Goal: Task Accomplishment & Management: Use online tool/utility

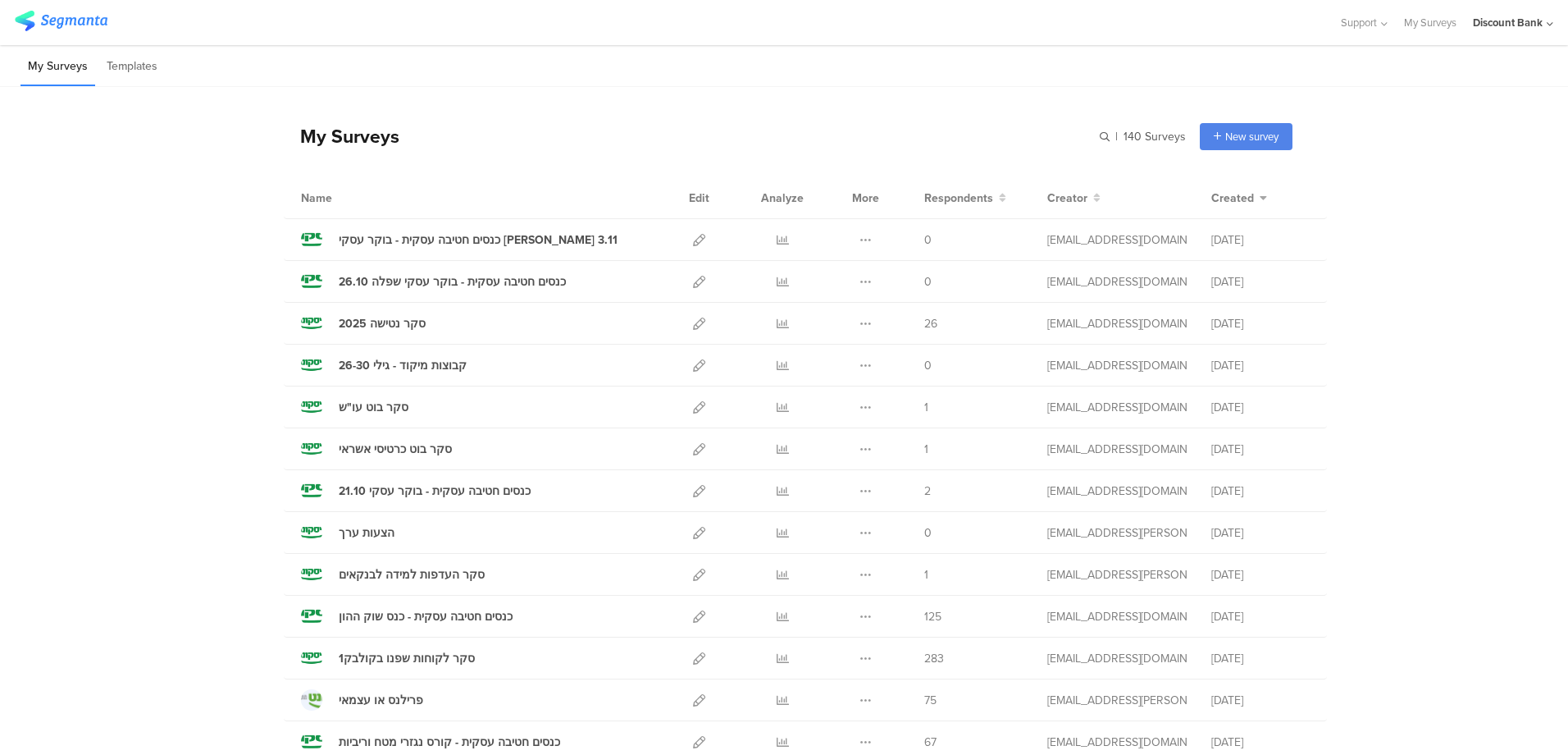
click at [693, 242] on icon at bounding box center [699, 240] width 13 height 13
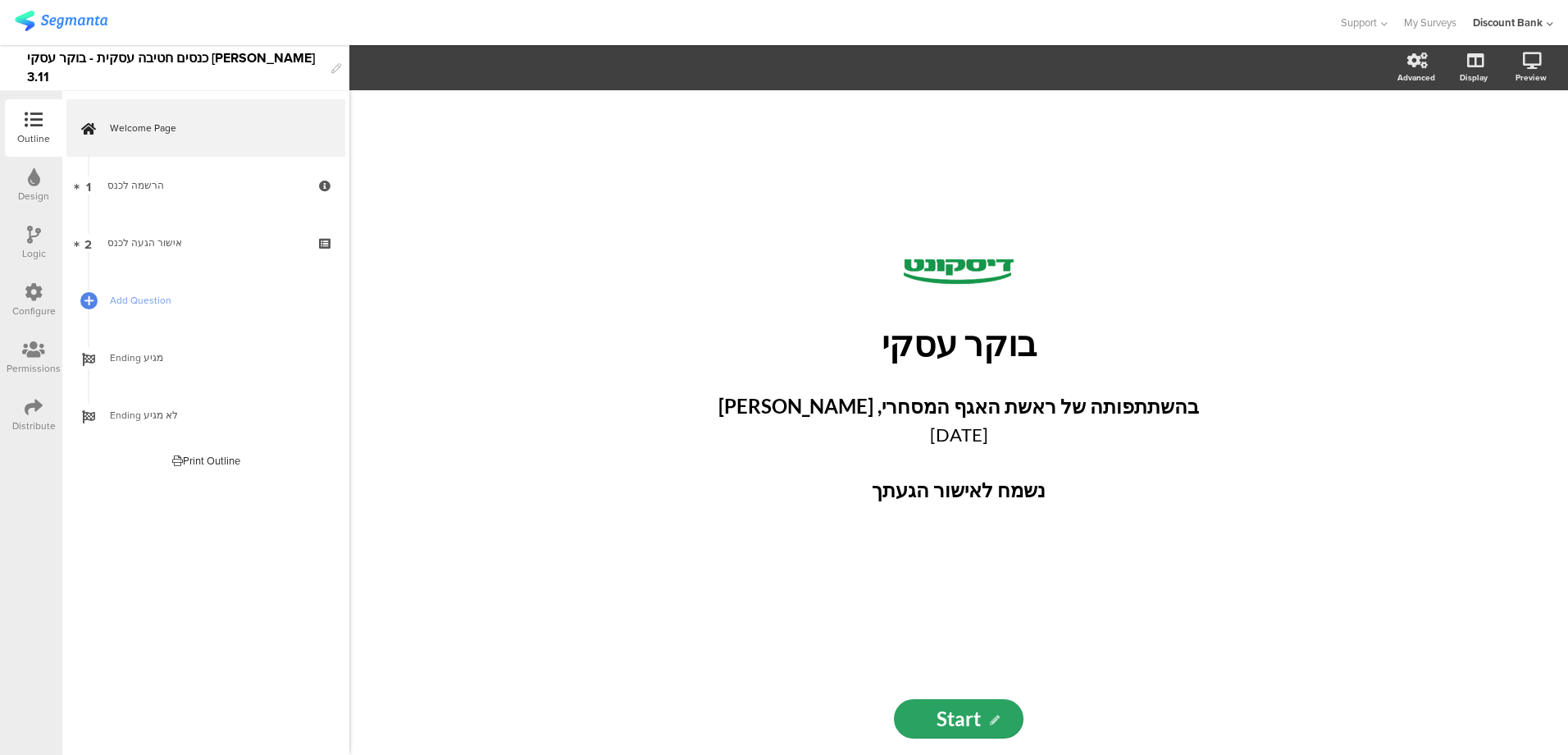
click at [931, 493] on strong "נשמח לאישור הגעתך" at bounding box center [959, 489] width 174 height 24
click at [1419, 72] on div "Advanced" at bounding box center [1416, 78] width 38 height 13
click at [823, 285] on div "/" at bounding box center [958, 272] width 607 height 41
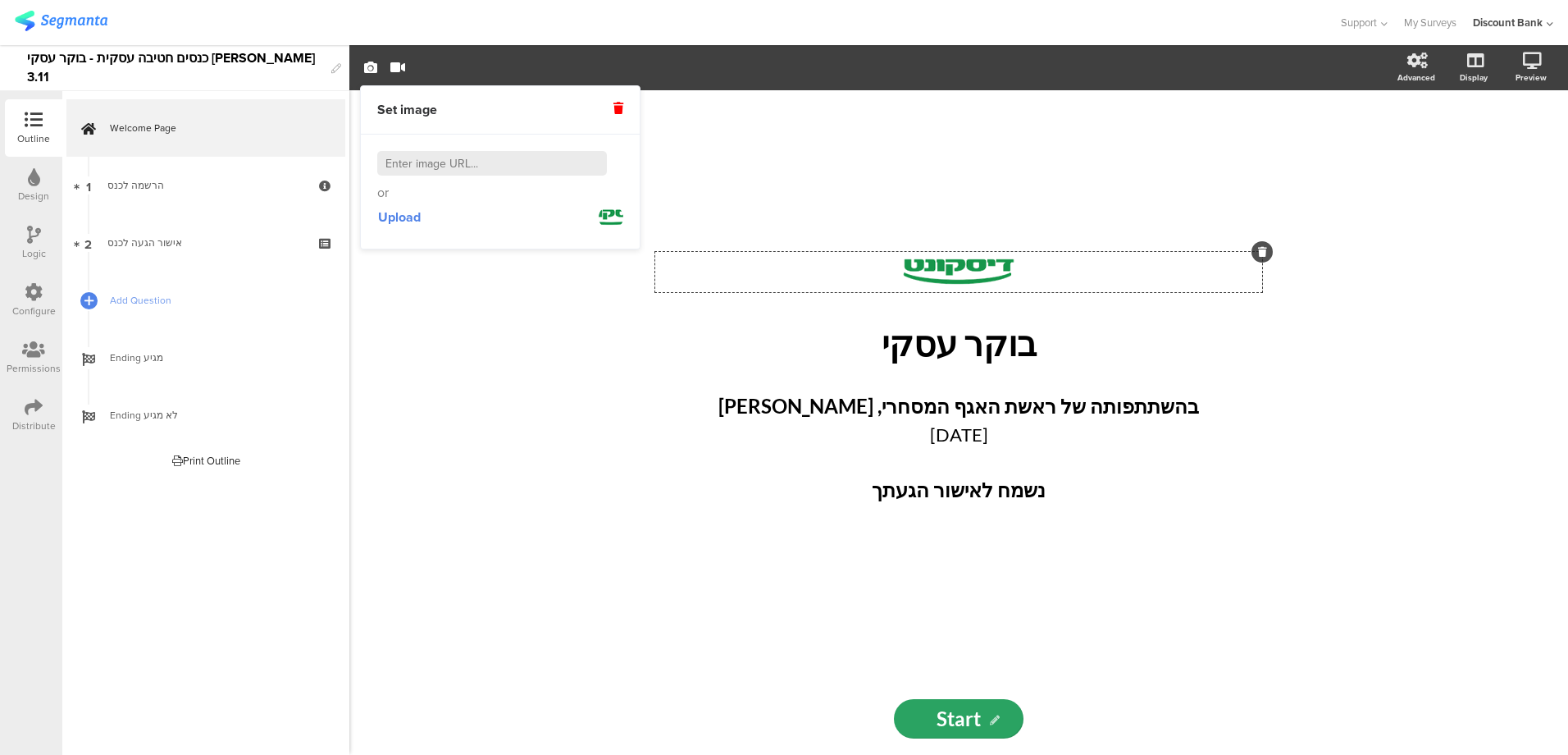
click at [597, 301] on div "/ בוקר עסקי בוקר עסקי בהשתתפותה של ראשת האגף המסחרי, דפנה זמיר 3.11.2025 נשמח ל…" at bounding box center [958, 422] width 1218 height 665
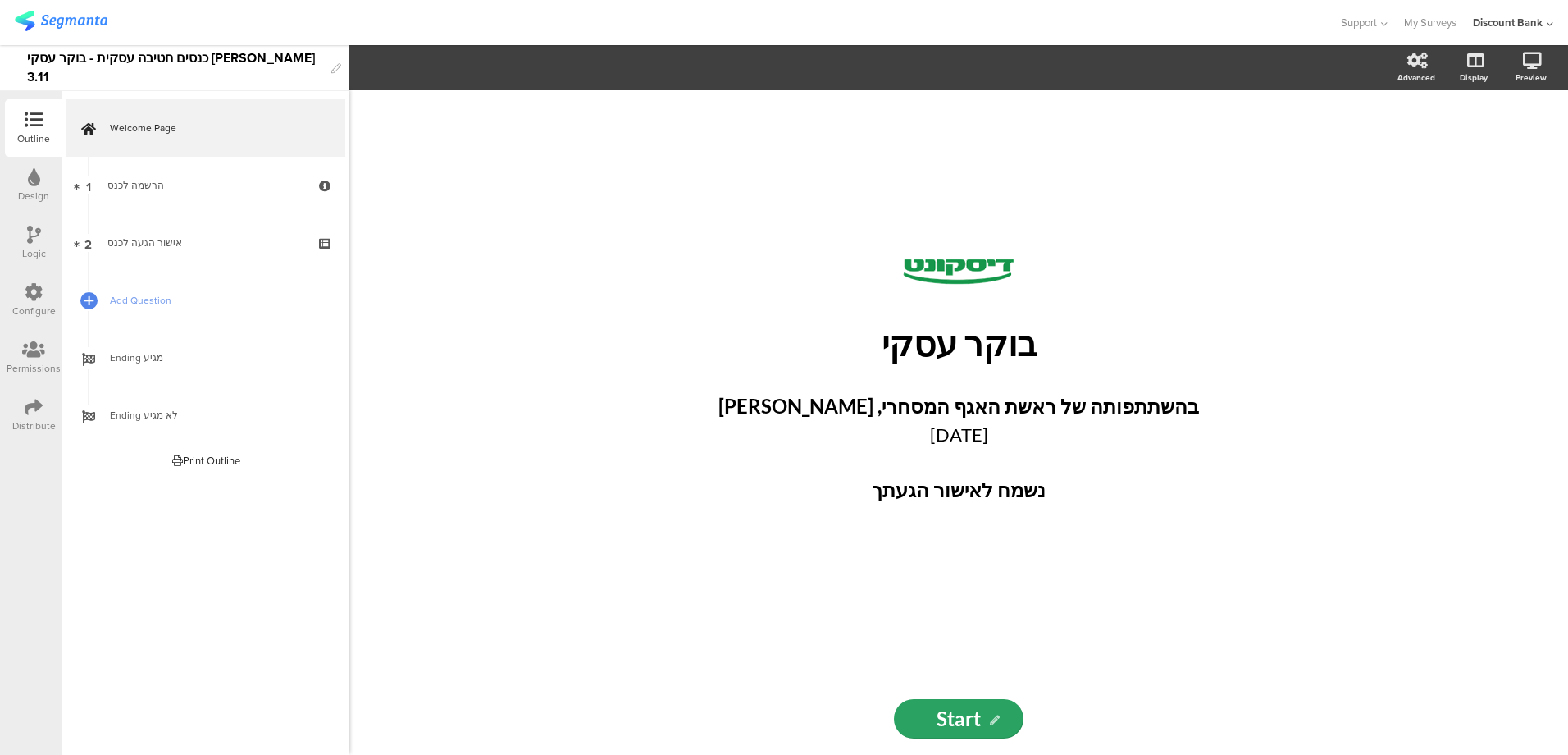
click at [501, 130] on div "/ בוקר עסקי בוקר עסקי בהשתתפותה של ראשת האגף המסחרי, דפנה זמיר 3.11.2025 נשמח ל…" at bounding box center [958, 422] width 1218 height 665
click at [821, 320] on div "בוקר עסקי בוקר עסקי" at bounding box center [958, 343] width 615 height 50
click at [837, 275] on div "/" at bounding box center [958, 272] width 607 height 41
click at [792, 183] on div "/ בוקר עסקי בוקר עסקי בהשתתפותה של ראשת האגף המסחרי, דפנה זמיר 3.11.2025 נשמח ל…" at bounding box center [958, 386] width 656 height 592
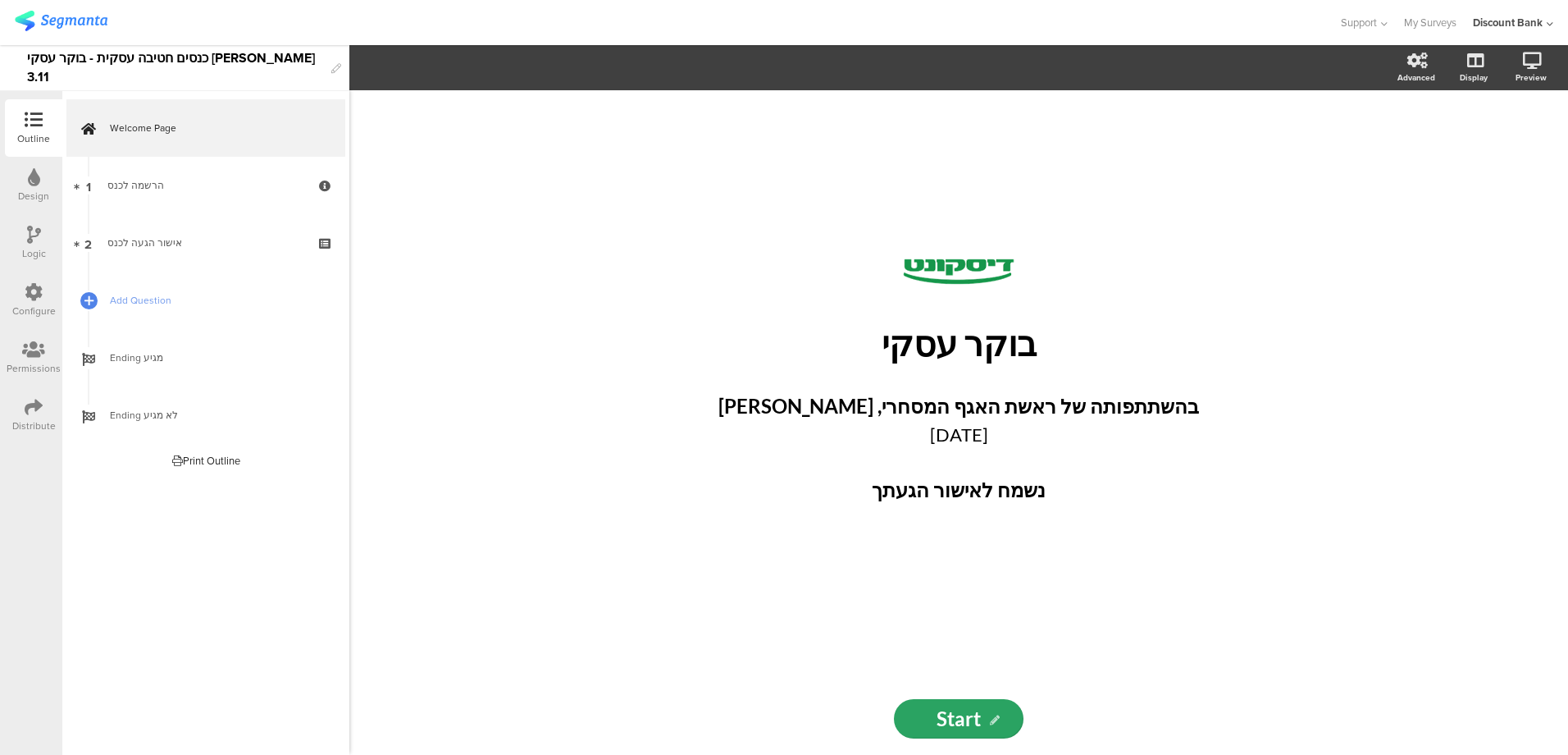
click at [91, 153] on icon at bounding box center [89, 158] width 9 height 13
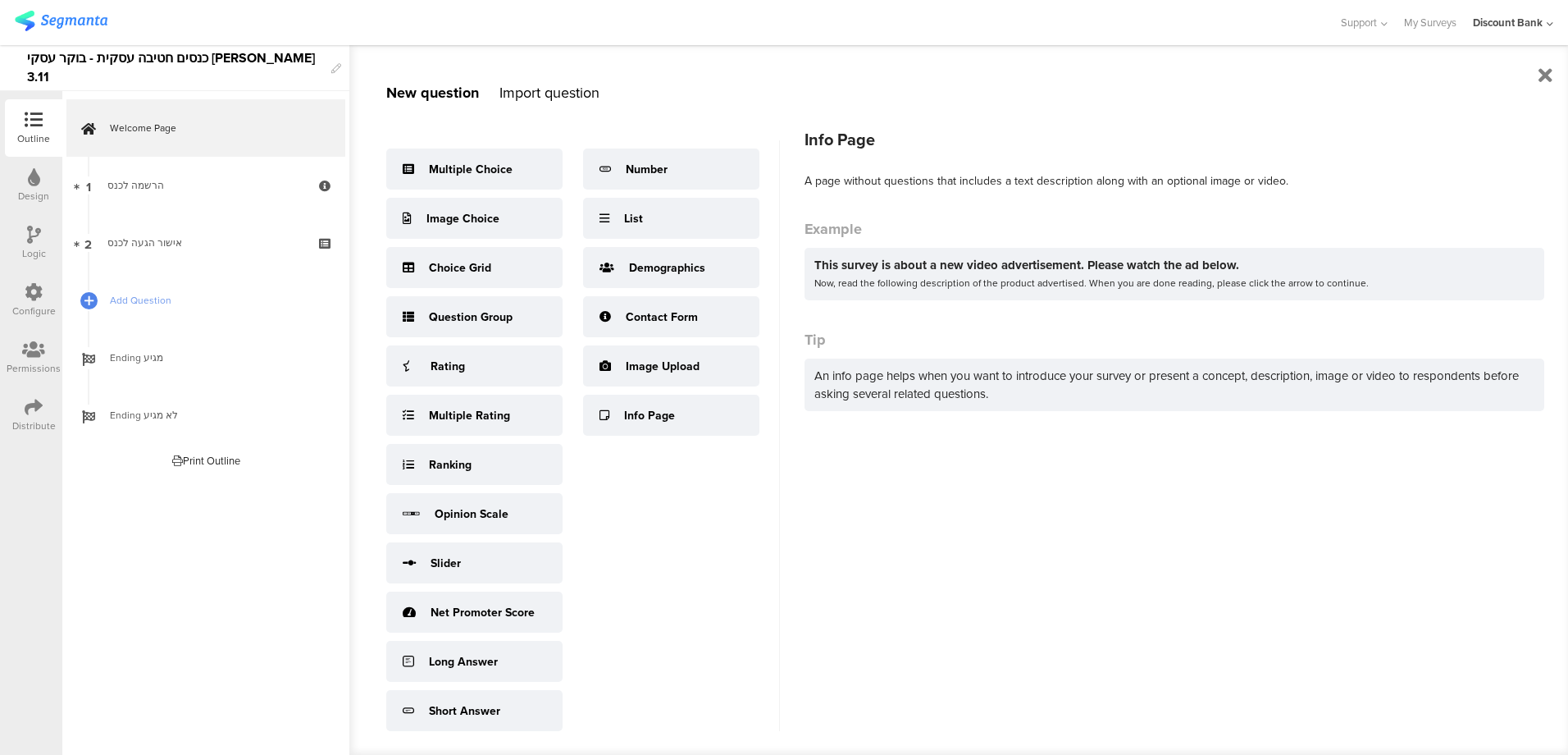
click at [654, 408] on div "Info Page" at bounding box center [649, 416] width 51 height 17
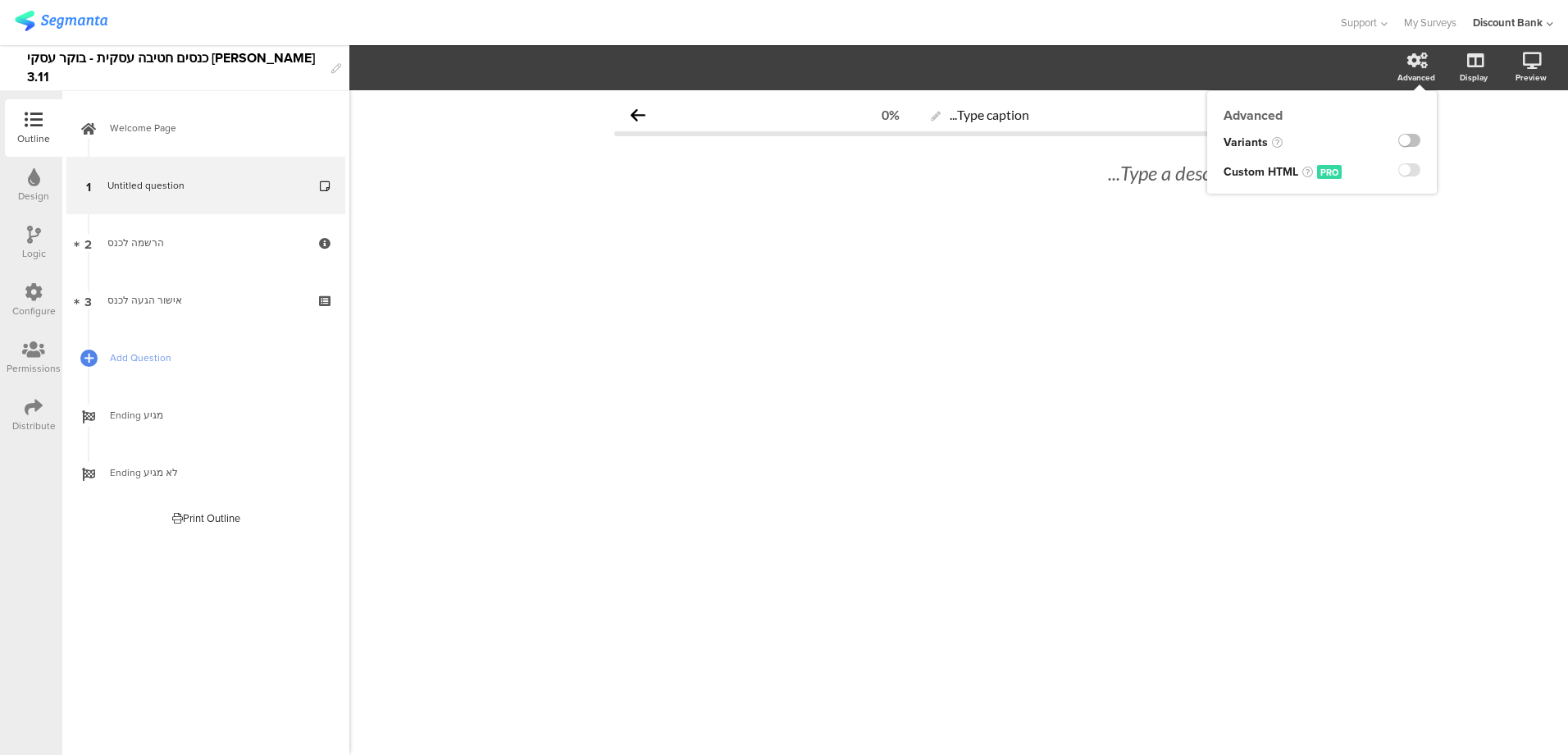
drag, startPoint x: 1413, startPoint y: 74, endPoint x: 1501, endPoint y: 73, distance: 88.0
click at [1457, 72] on div "Advanced Advanced Variants Custom HTML PRO Display Preview" at bounding box center [1482, 72] width 172 height 49
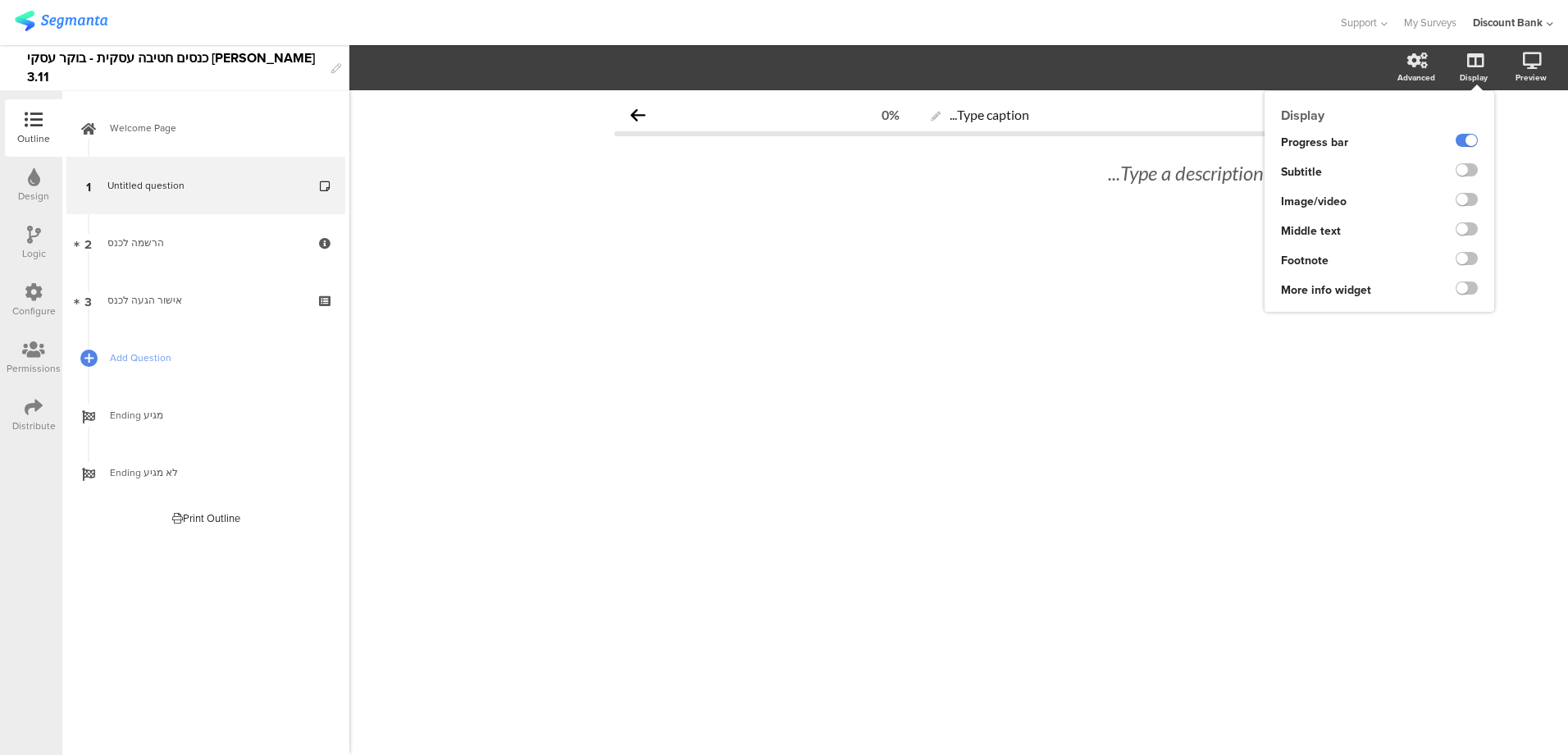
click at [1464, 195] on label at bounding box center [1467, 199] width 22 height 14
click at [0, 0] on input "checkbox" at bounding box center [0, 0] width 0 height 0
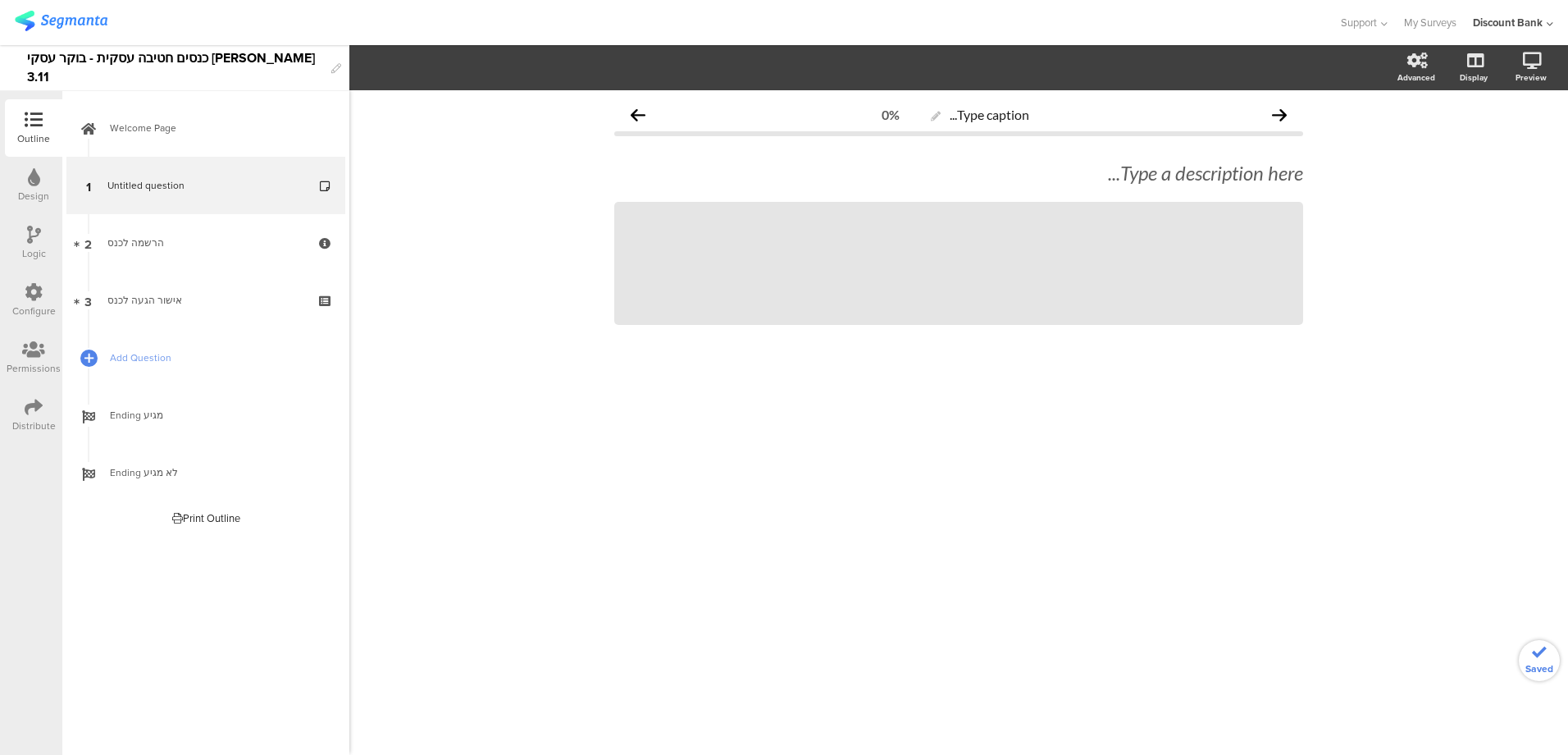
click at [128, 135] on span "Welcome Page" at bounding box center [214, 128] width 210 height 16
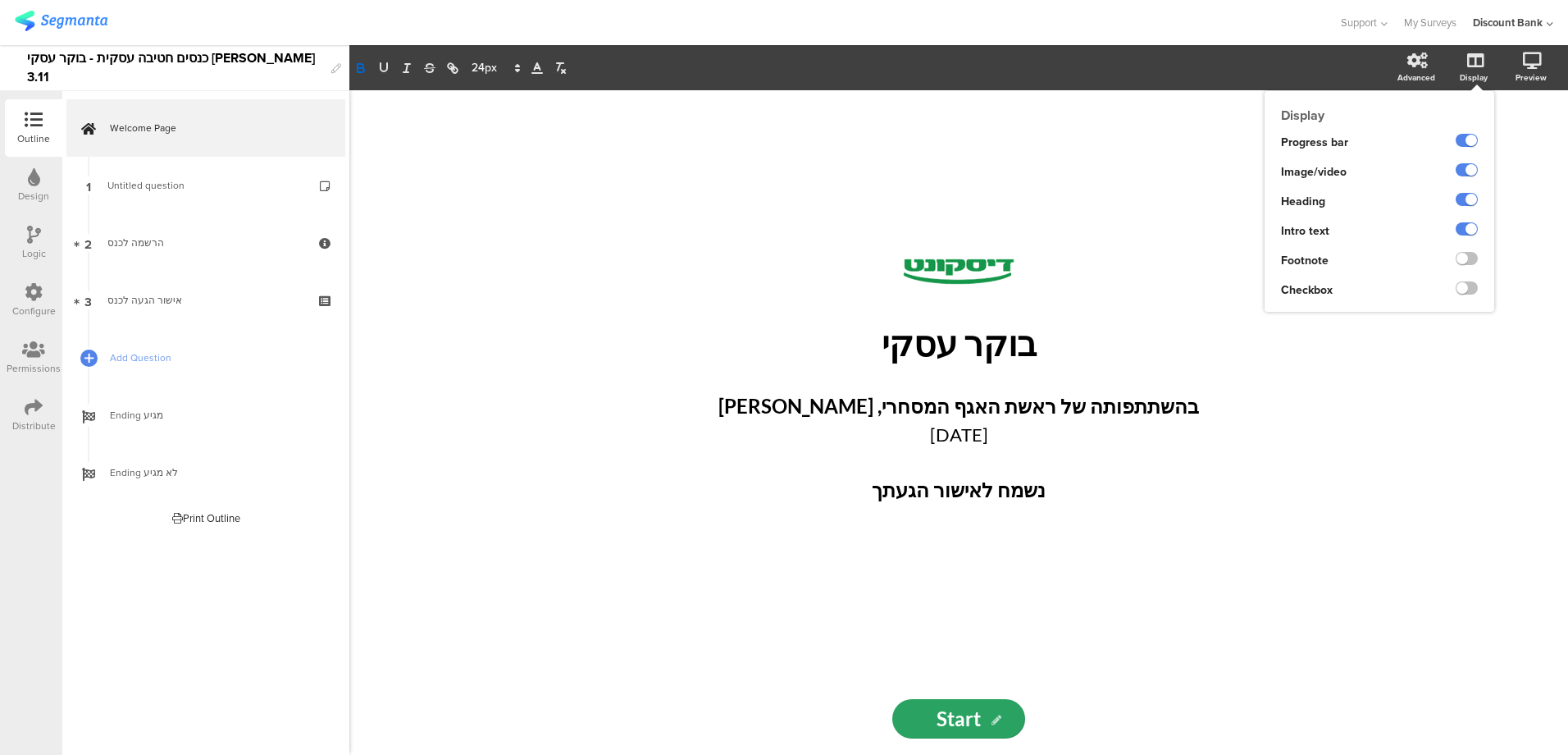
click at [1468, 169] on label at bounding box center [1467, 170] width 22 height 14
click at [0, 0] on input "checkbox" at bounding box center [0, 0] width 0 height 0
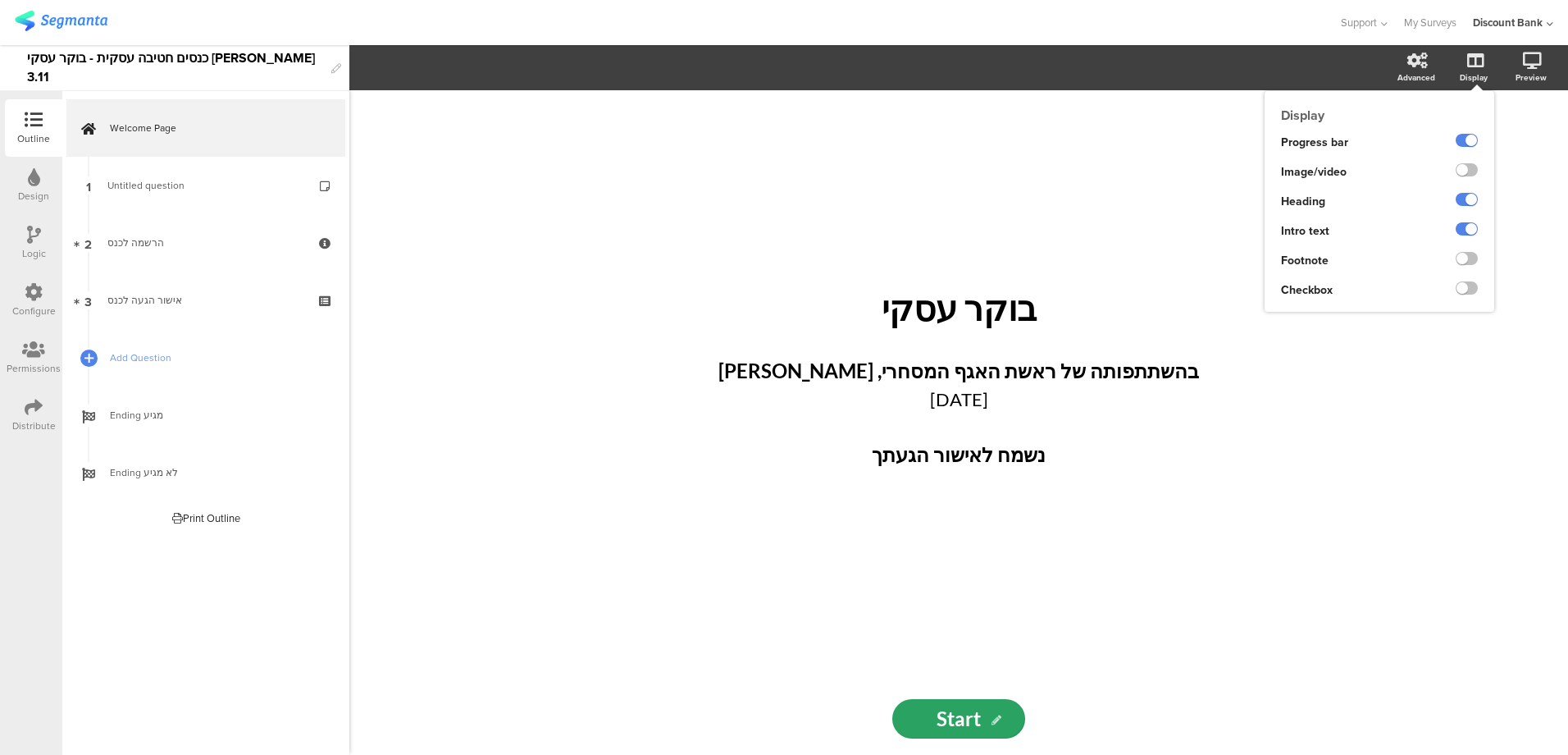
click at [1468, 169] on label at bounding box center [1467, 170] width 22 height 14
click at [0, 0] on input "checkbox" at bounding box center [0, 0] width 0 height 0
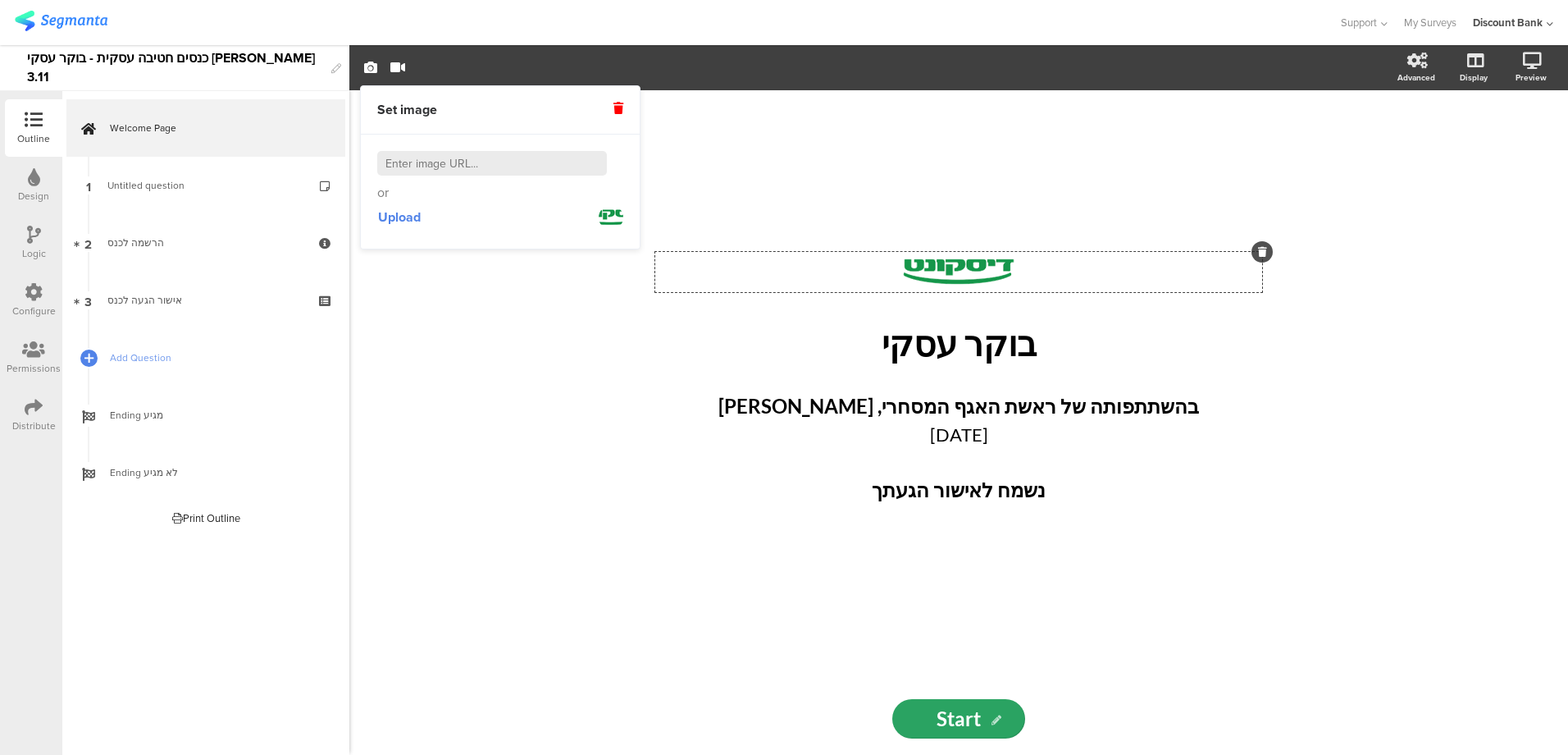
click at [125, 182] on span "Untitled question" at bounding box center [145, 185] width 77 height 14
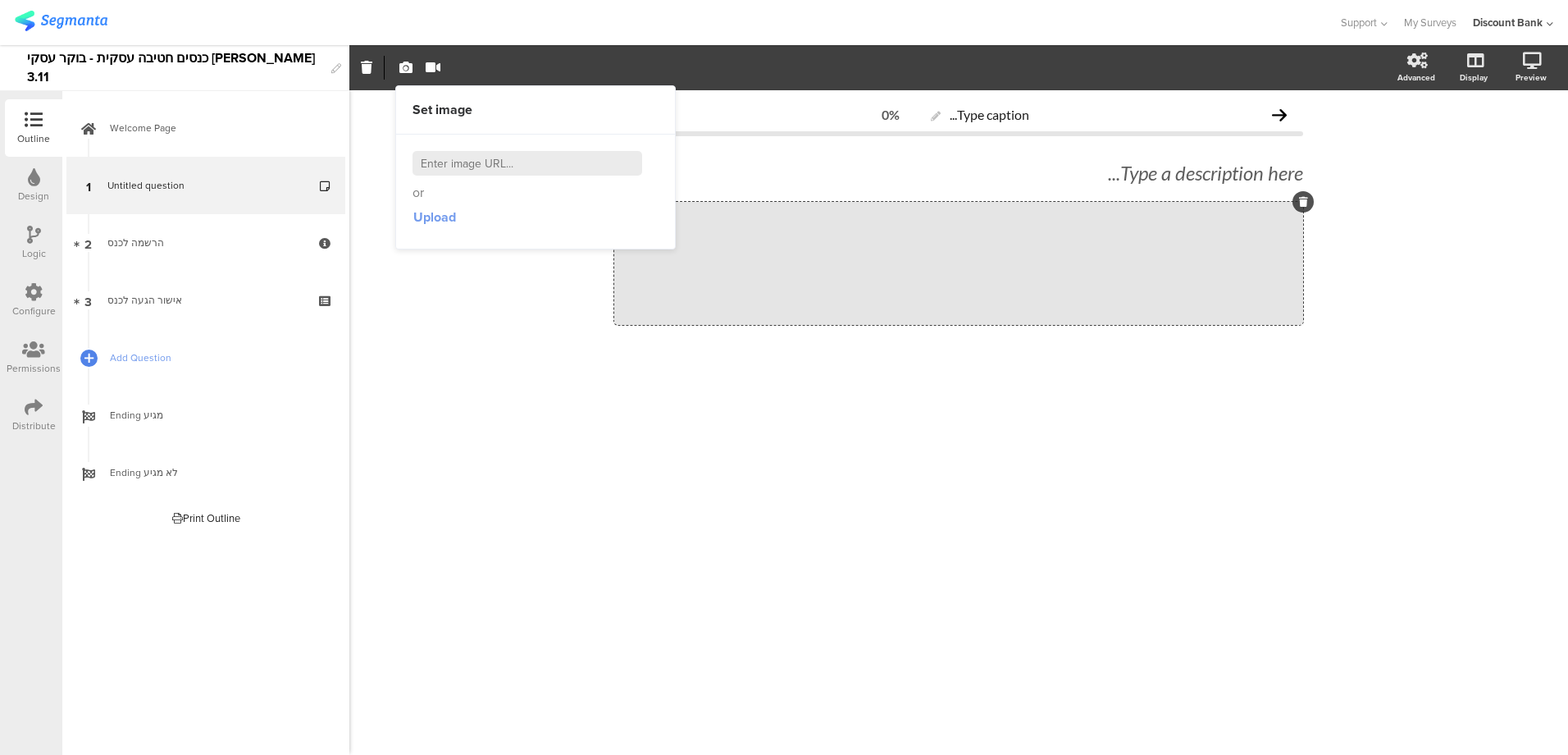
click at [434, 215] on span "Upload" at bounding box center [435, 217] width 43 height 19
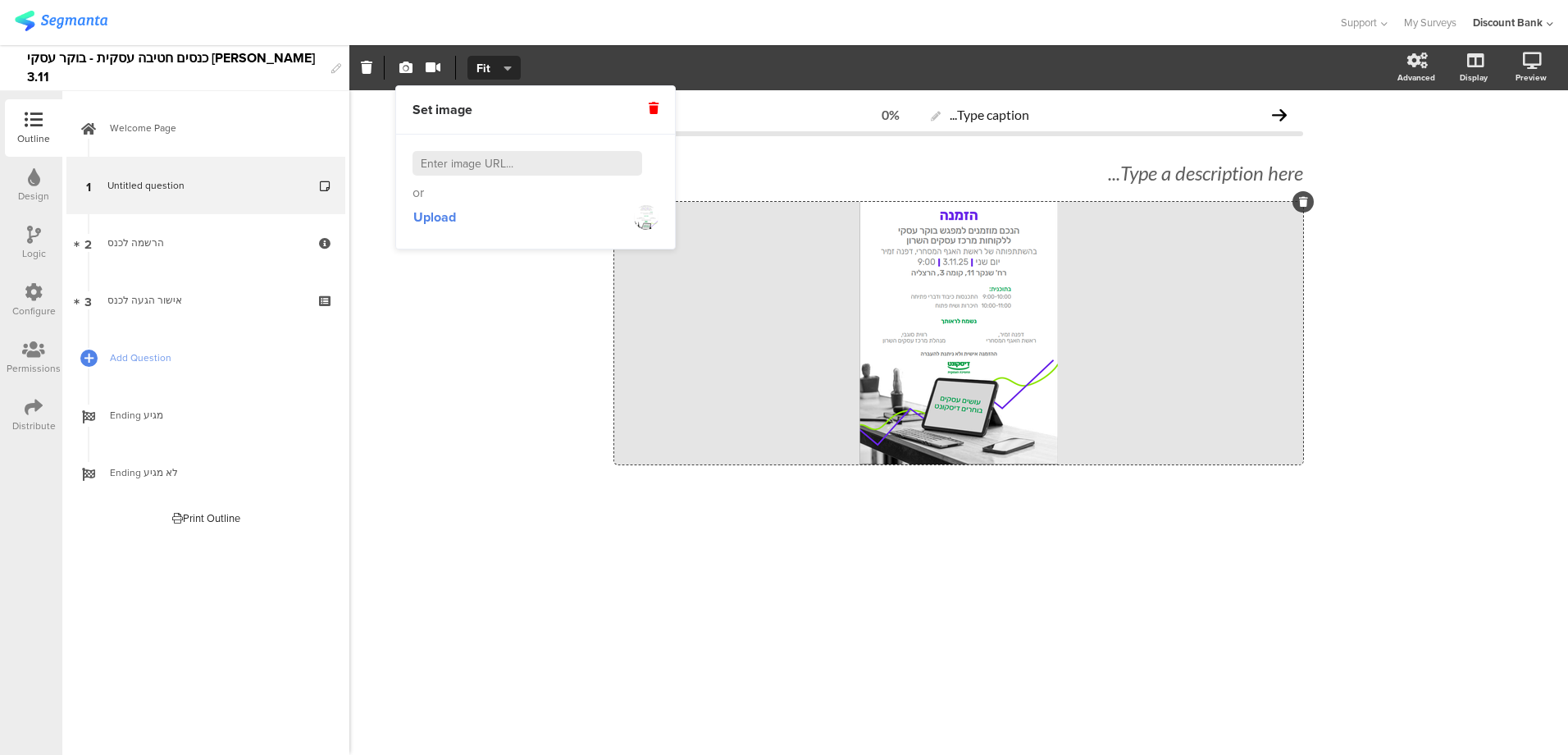
click at [1170, 609] on div "Type caption... 0% Type a description here... /" at bounding box center [958, 422] width 1218 height 665
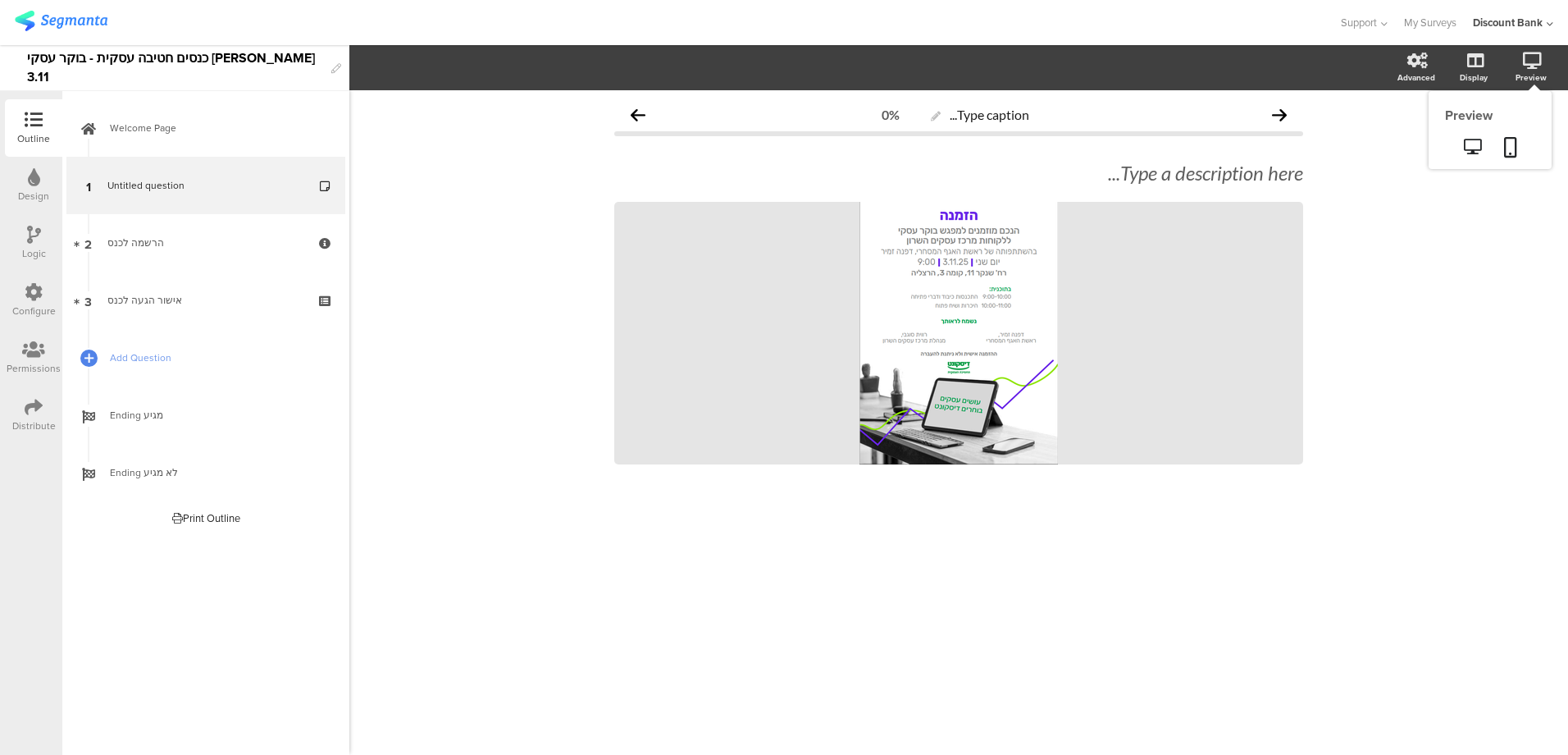
click at [1533, 62] on icon at bounding box center [1533, 60] width 19 height 16
click at [1515, 147] on icon at bounding box center [1511, 147] width 14 height 20
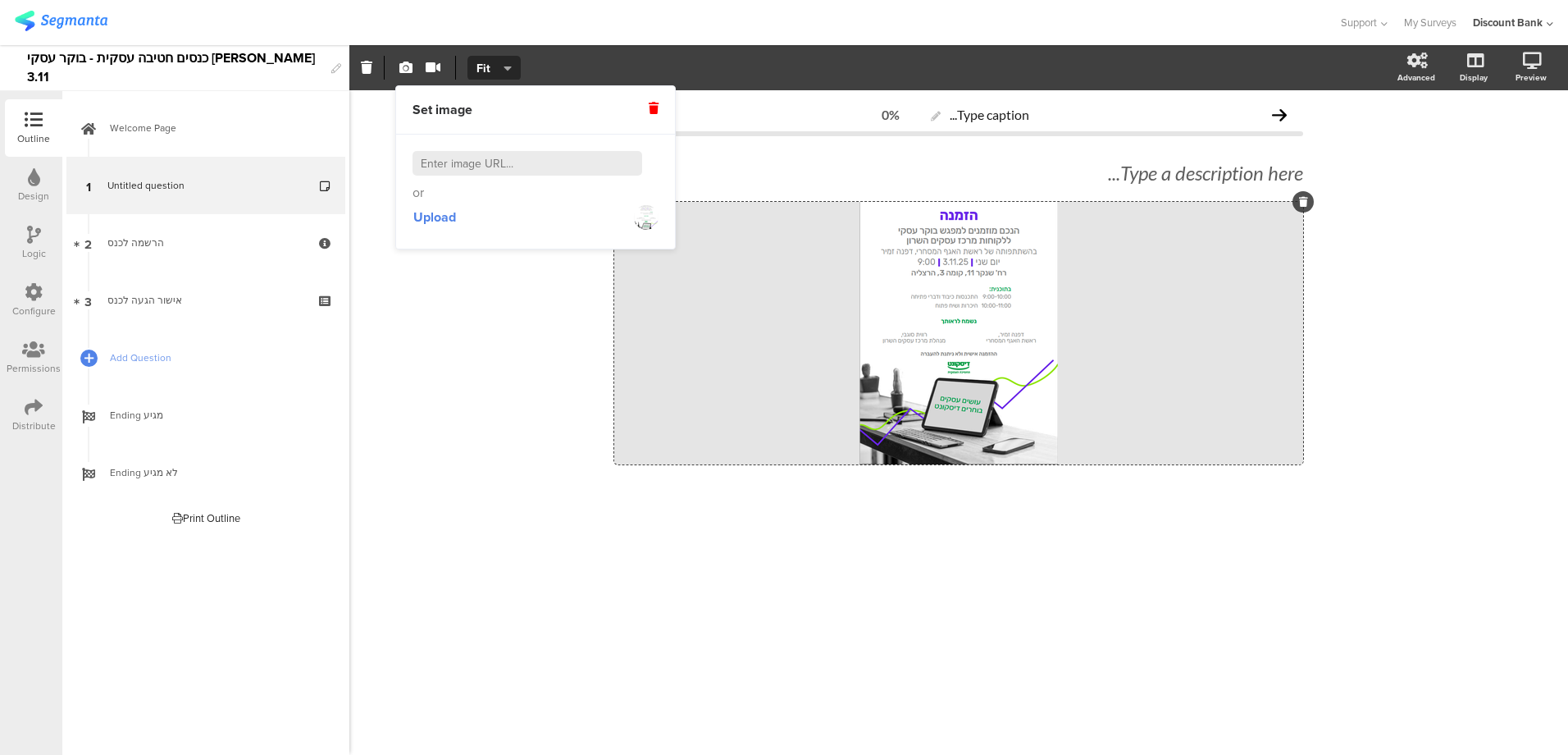
click at [431, 70] on icon "button" at bounding box center [432, 68] width 14 height 14
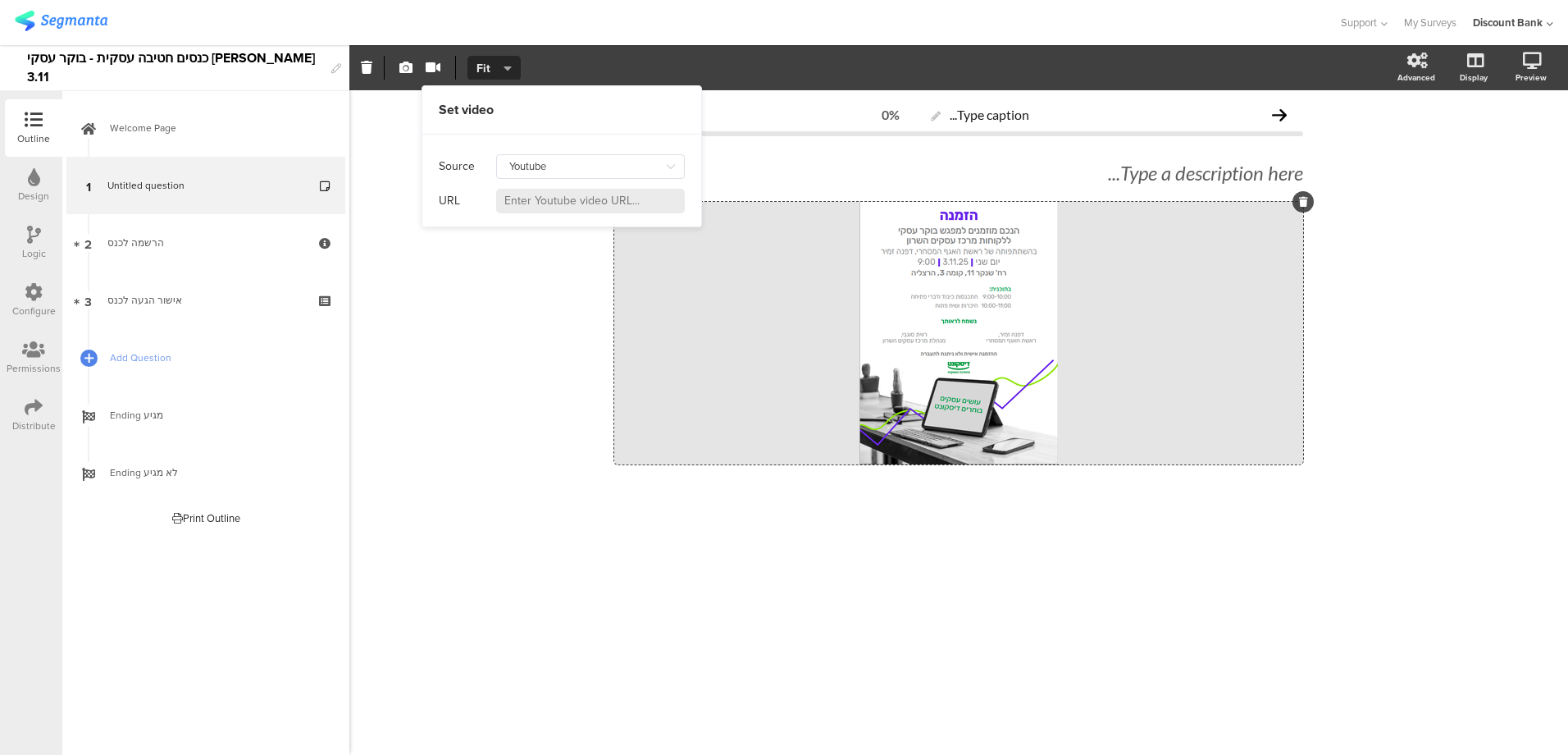
click at [492, 69] on span "Fit" at bounding box center [491, 68] width 30 height 17
click at [493, 152] on div "Fill" at bounding box center [494, 149] width 82 height 41
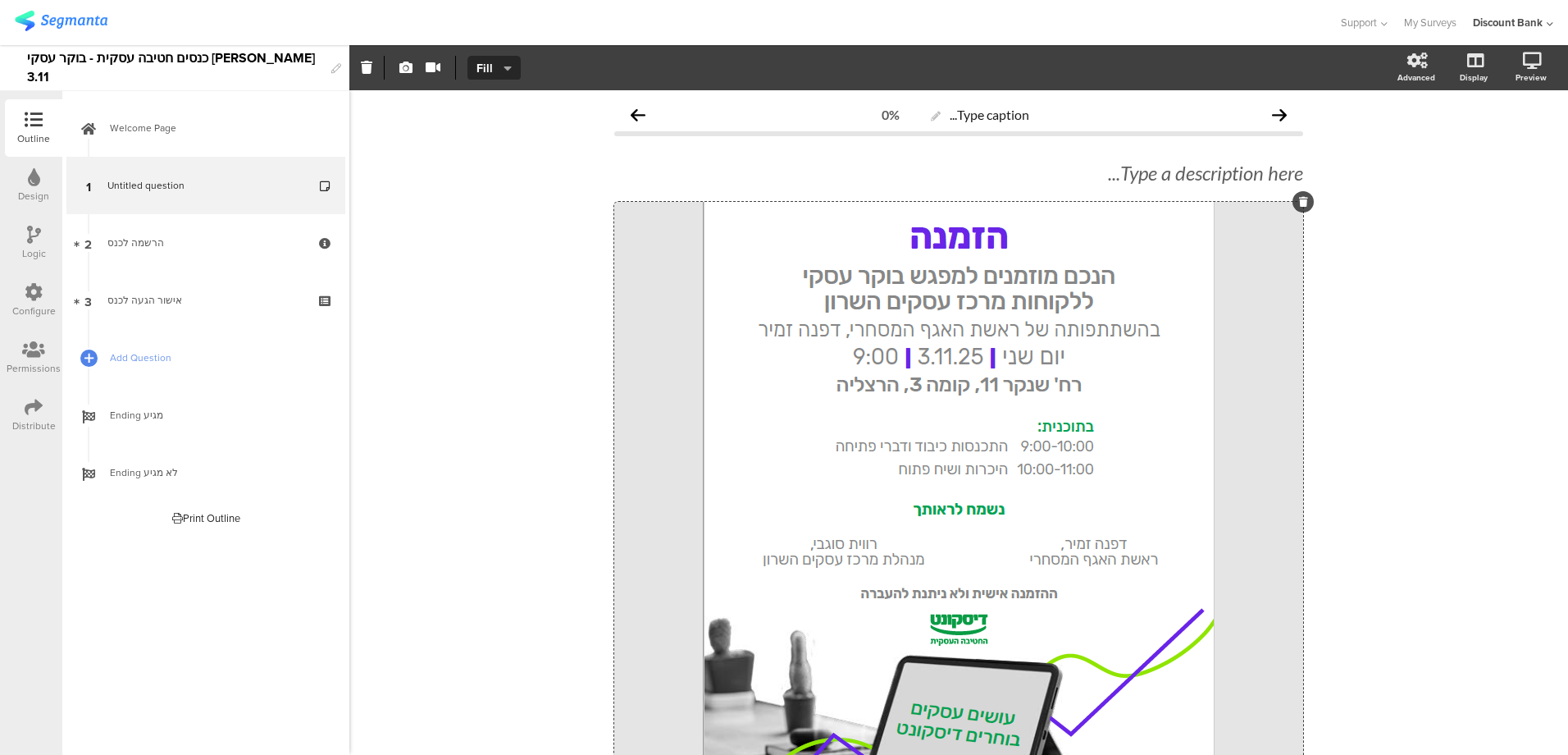
click at [545, 336] on div "Type caption... 0% Type a description here... /" at bounding box center [958, 534] width 1218 height 887
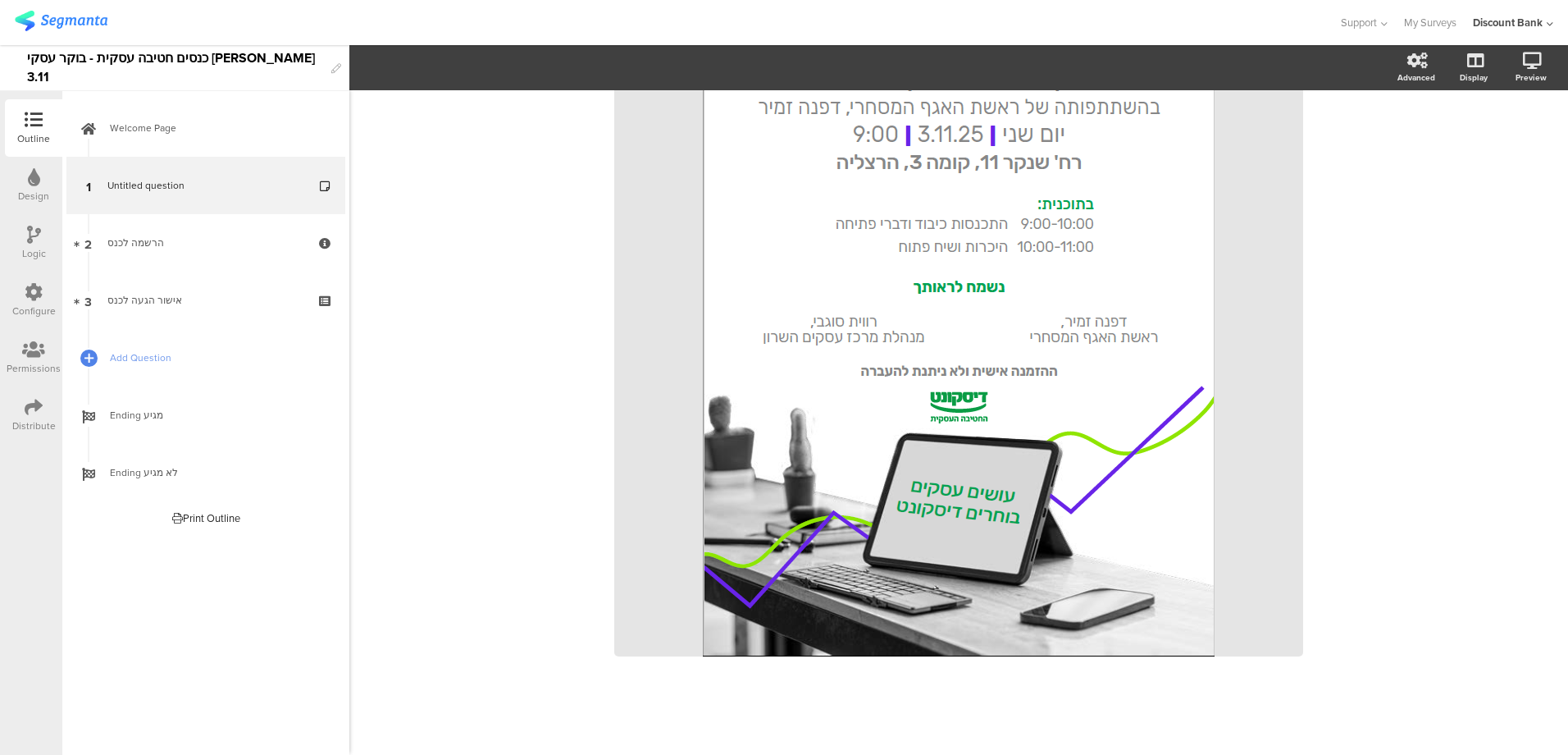
scroll to position [58, 0]
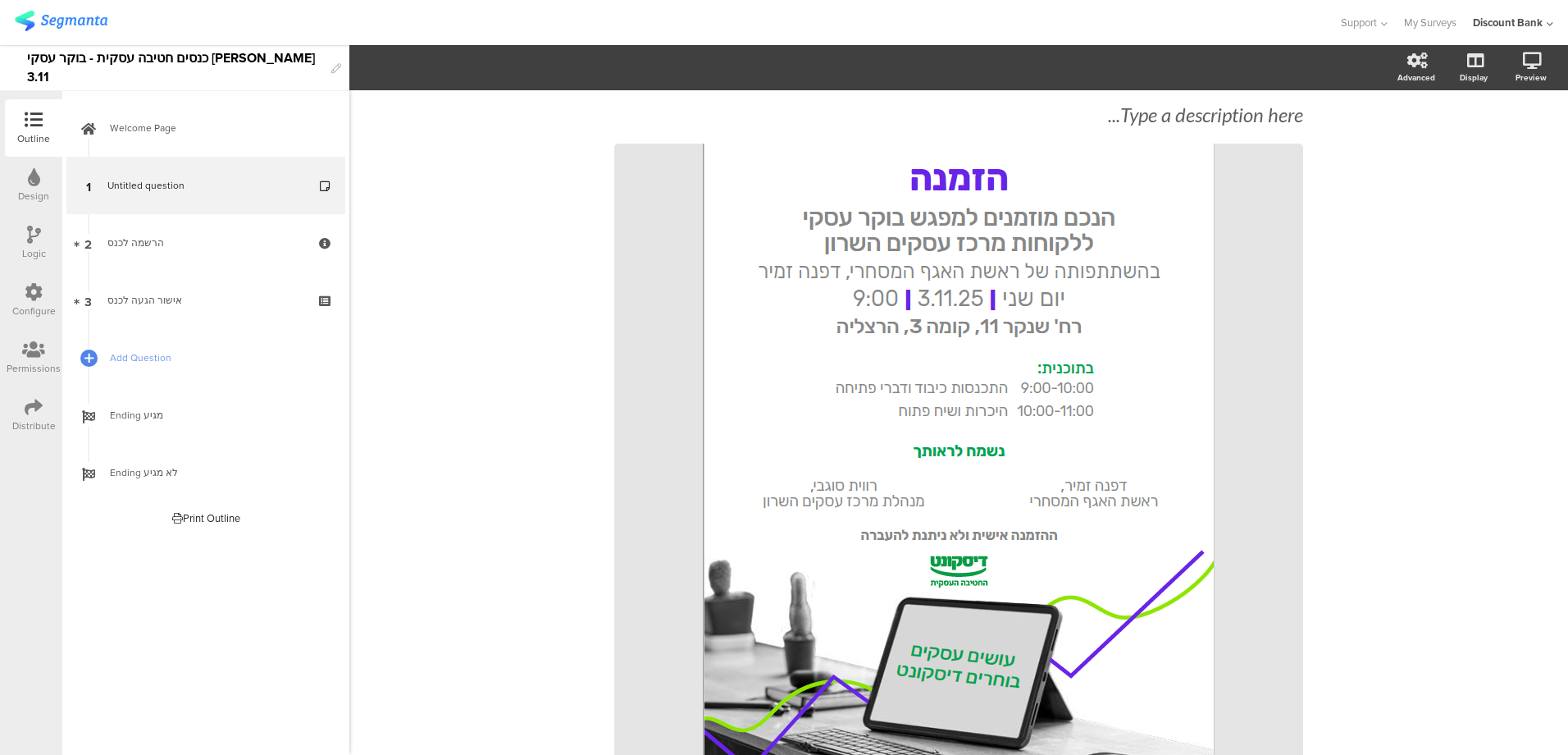
click at [81, 24] on img at bounding box center [61, 21] width 93 height 20
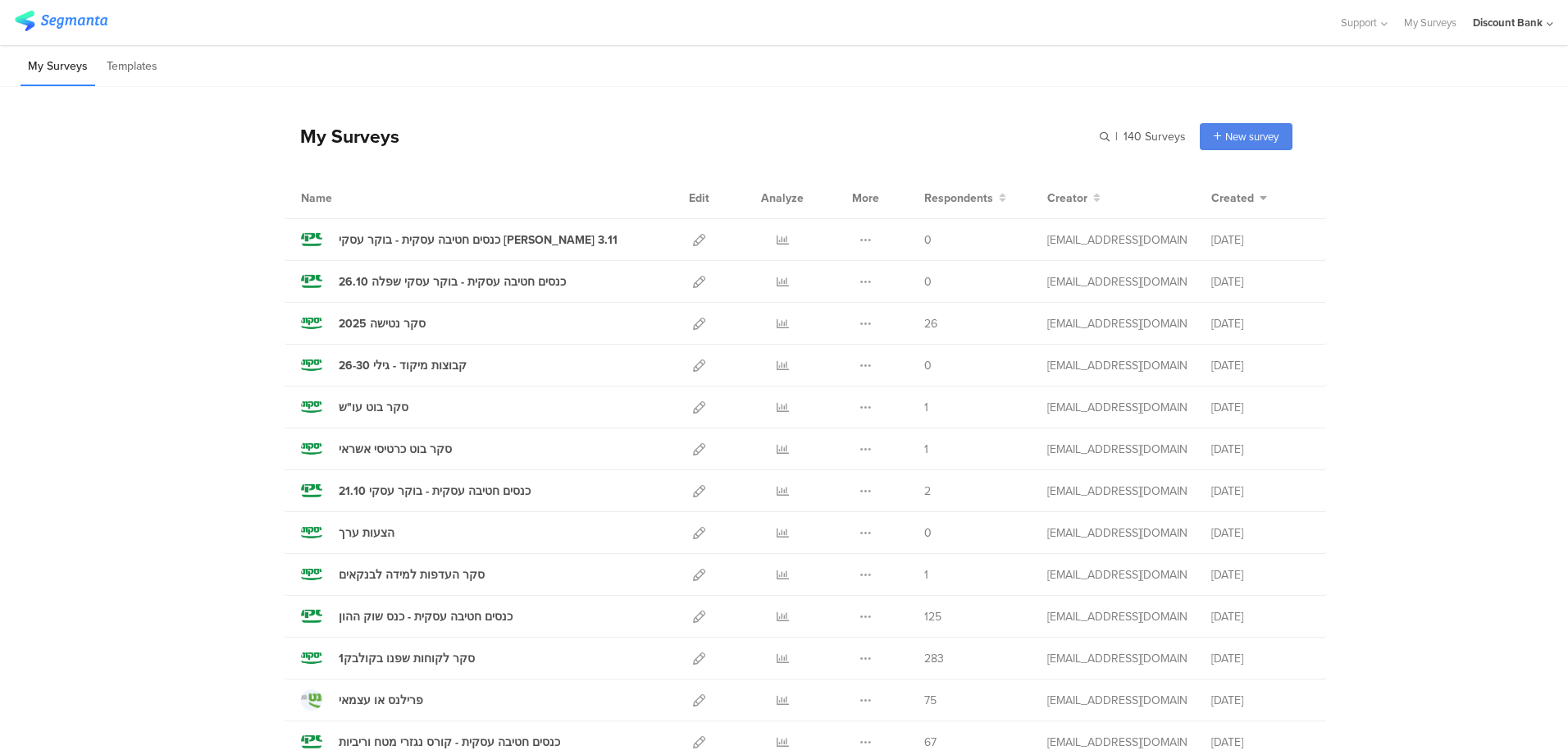
click at [693, 282] on icon at bounding box center [699, 281] width 13 height 13
click at [696, 236] on icon at bounding box center [699, 240] width 13 height 13
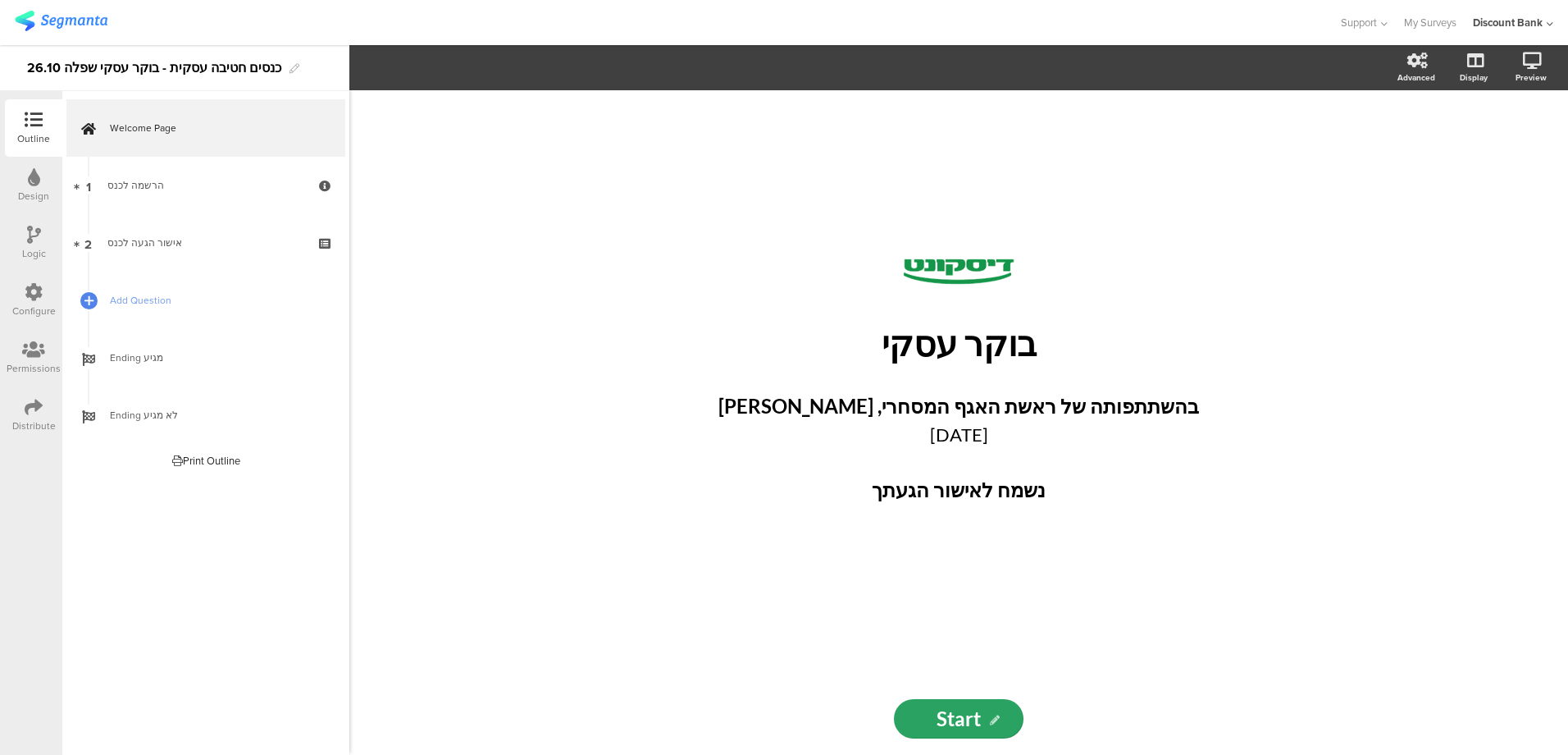
click at [86, 158] on icon at bounding box center [89, 158] width 9 height 13
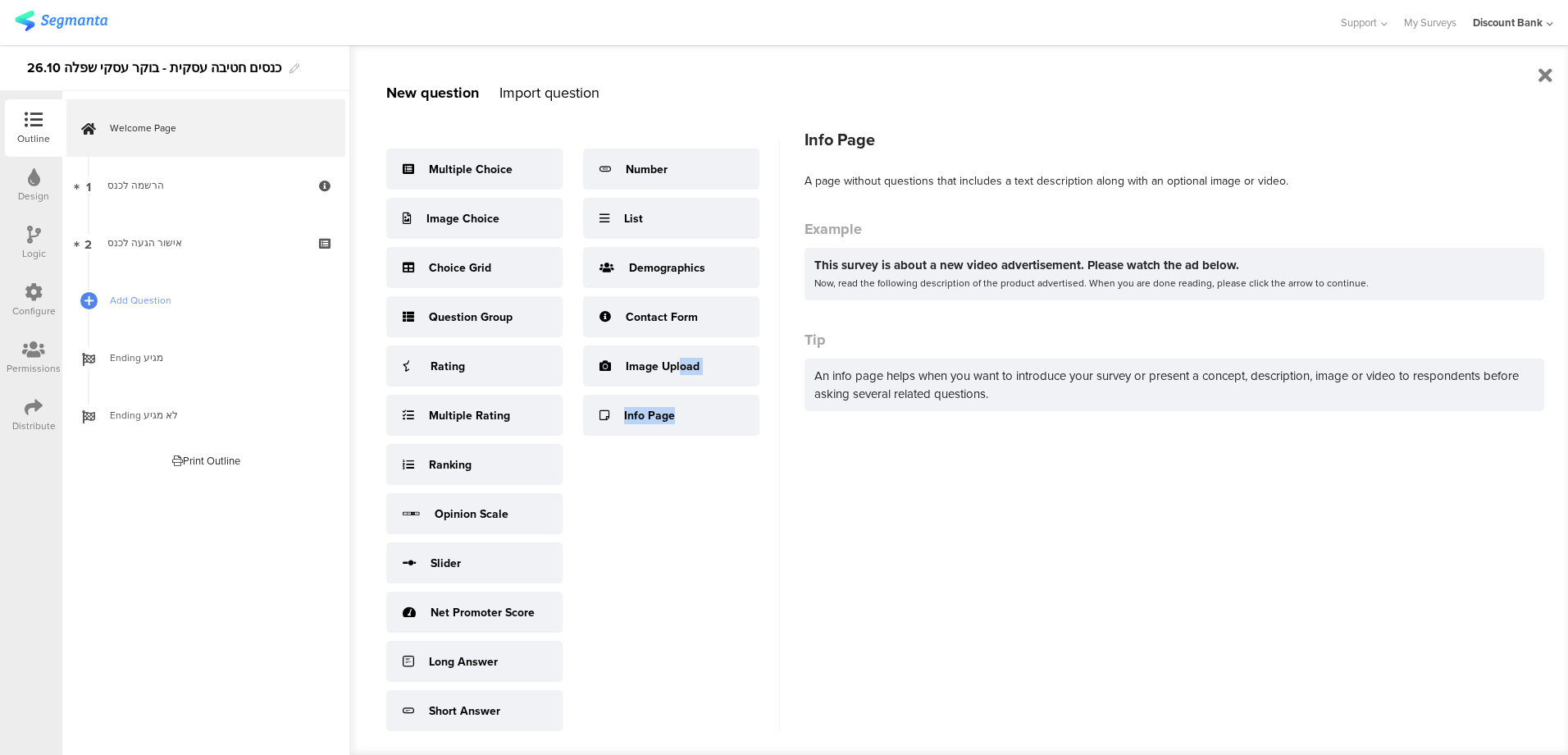
drag, startPoint x: 673, startPoint y: 414, endPoint x: 678, endPoint y: 372, distance: 42.3
click at [678, 369] on div "Multiple Choice Image Choice Choice Grid Question Group Rating Multiple Rating …" at bounding box center [583, 435] width 393 height 590
click at [678, 369] on div "Image Upload" at bounding box center [662, 367] width 73 height 17
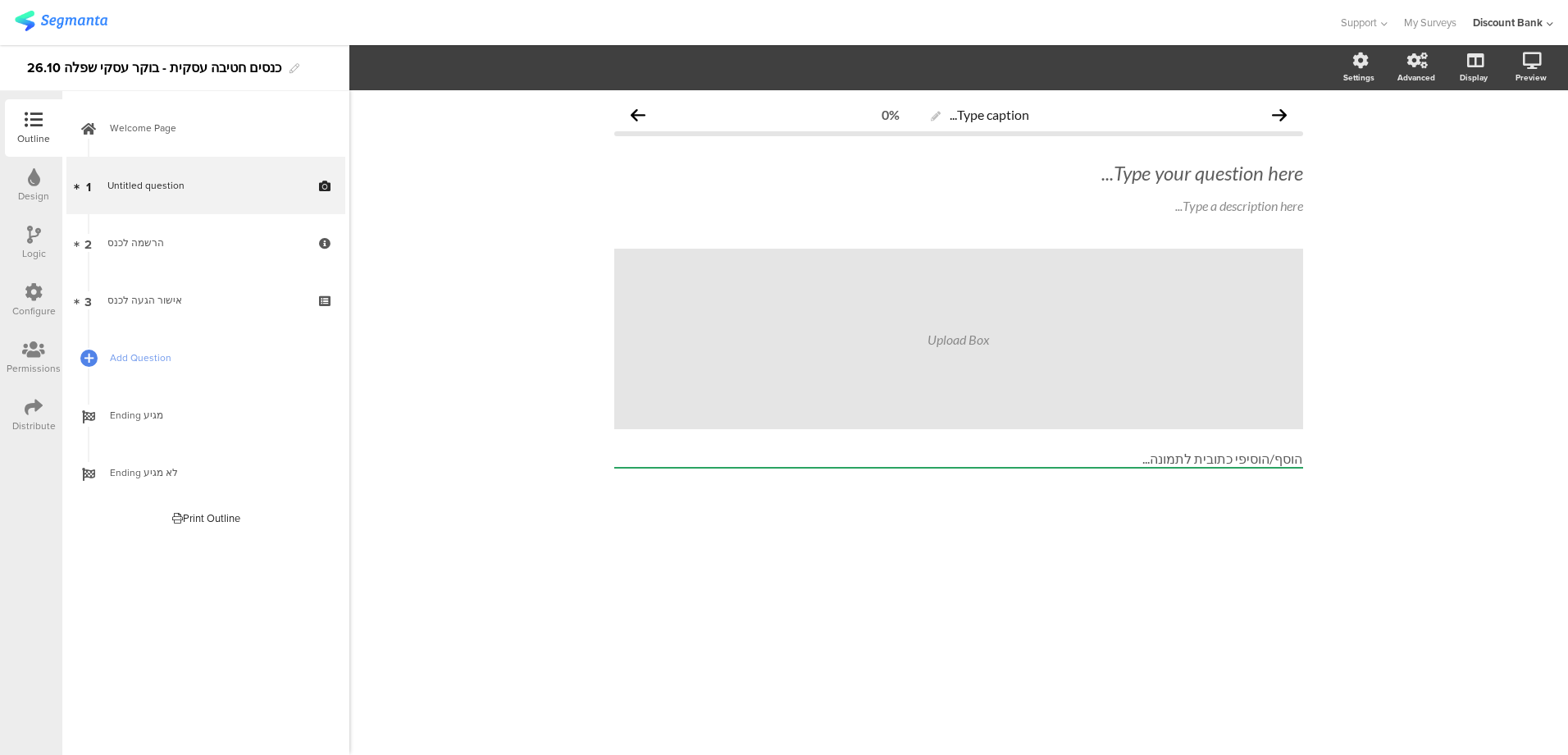
click at [1092, 334] on div "Upload Box" at bounding box center [959, 339] width 689 height 181
click at [960, 342] on div "Upload Box" at bounding box center [959, 339] width 62 height 15
click at [325, 201] on icon at bounding box center [327, 196] width 14 height 15
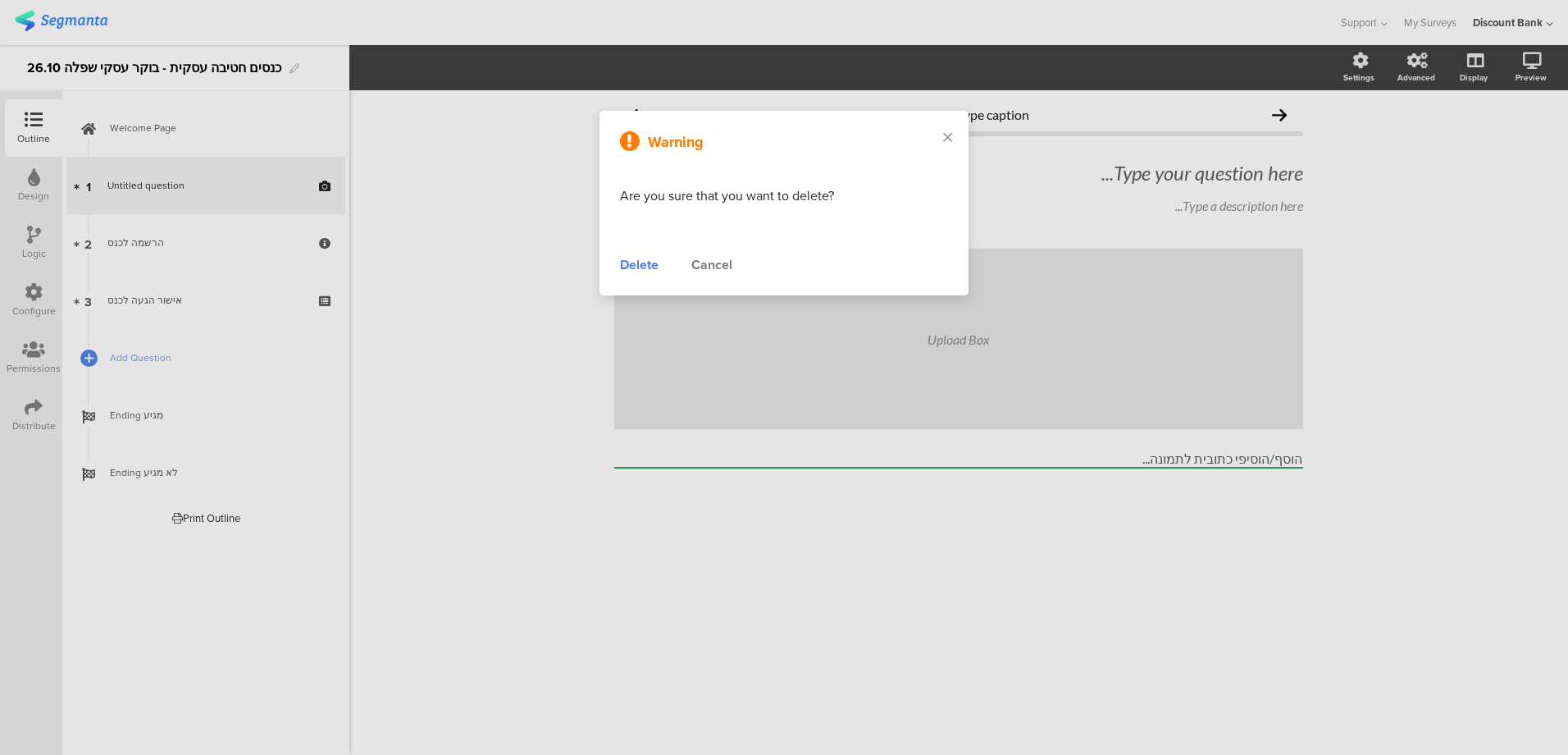
click at [645, 270] on div "Delete" at bounding box center [639, 264] width 39 height 19
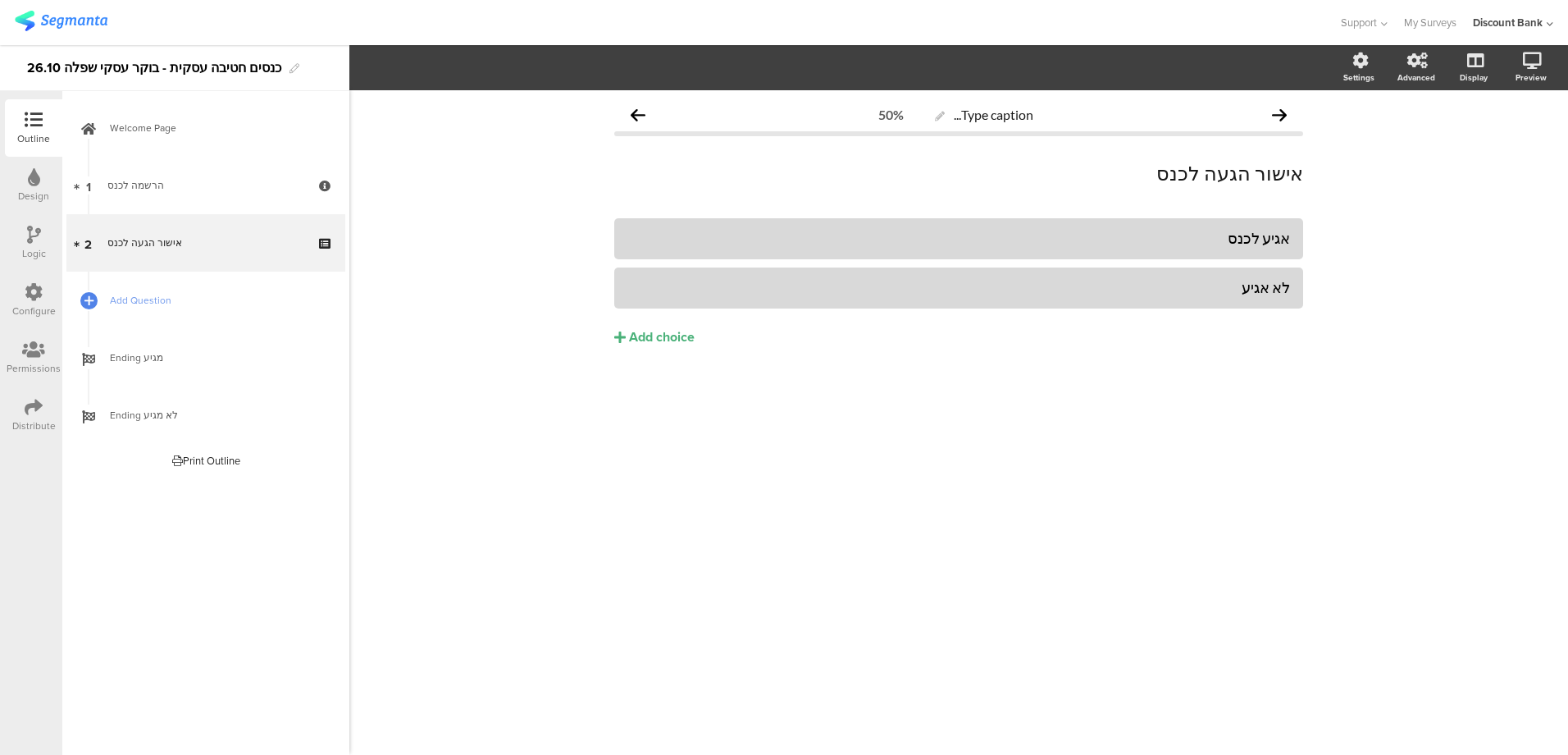
click at [85, 152] on icon at bounding box center [89, 158] width 9 height 13
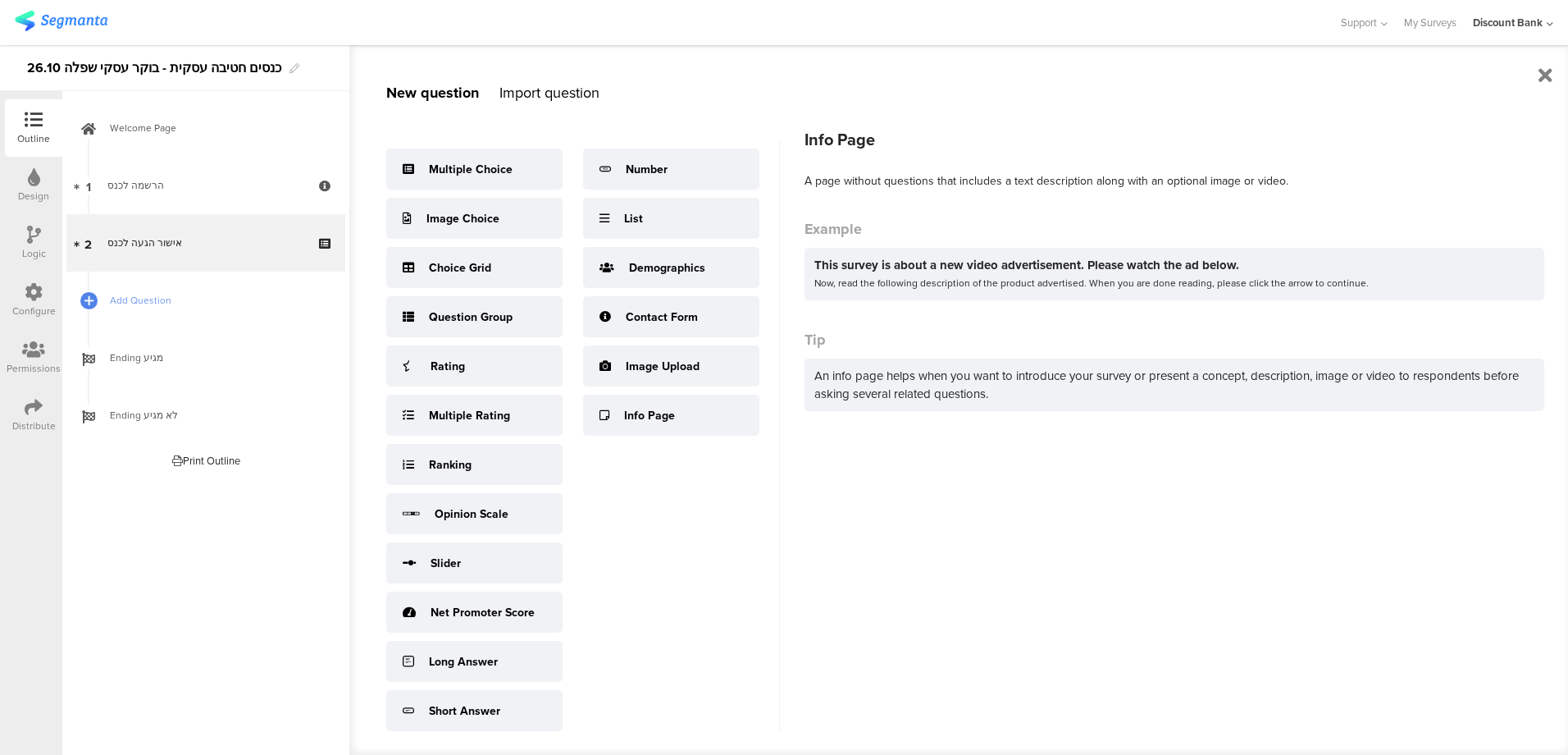
click at [642, 424] on div "Info Page" at bounding box center [649, 416] width 51 height 17
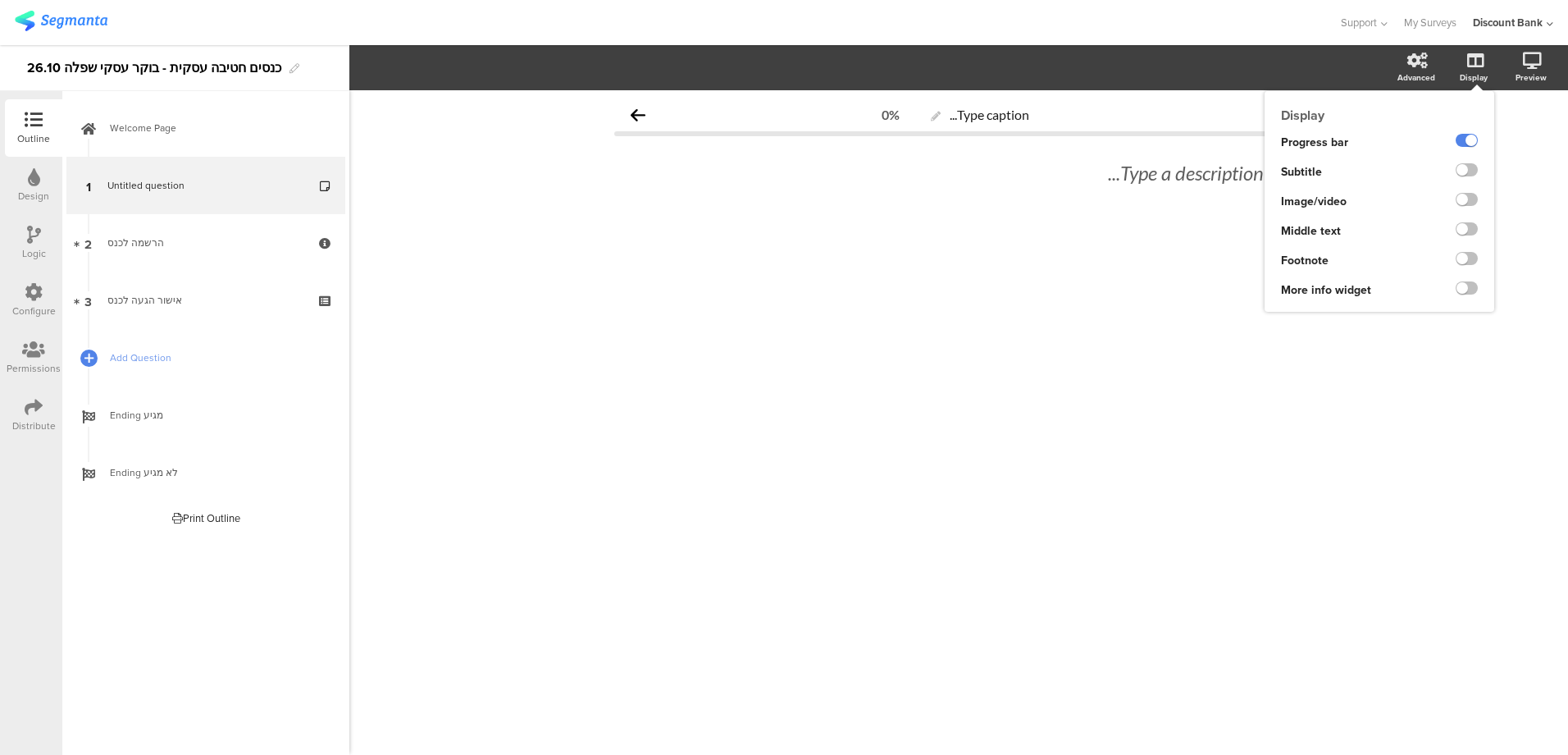
click at [1467, 193] on label at bounding box center [1467, 199] width 22 height 14
click at [0, 0] on input "checkbox" at bounding box center [0, 0] width 0 height 0
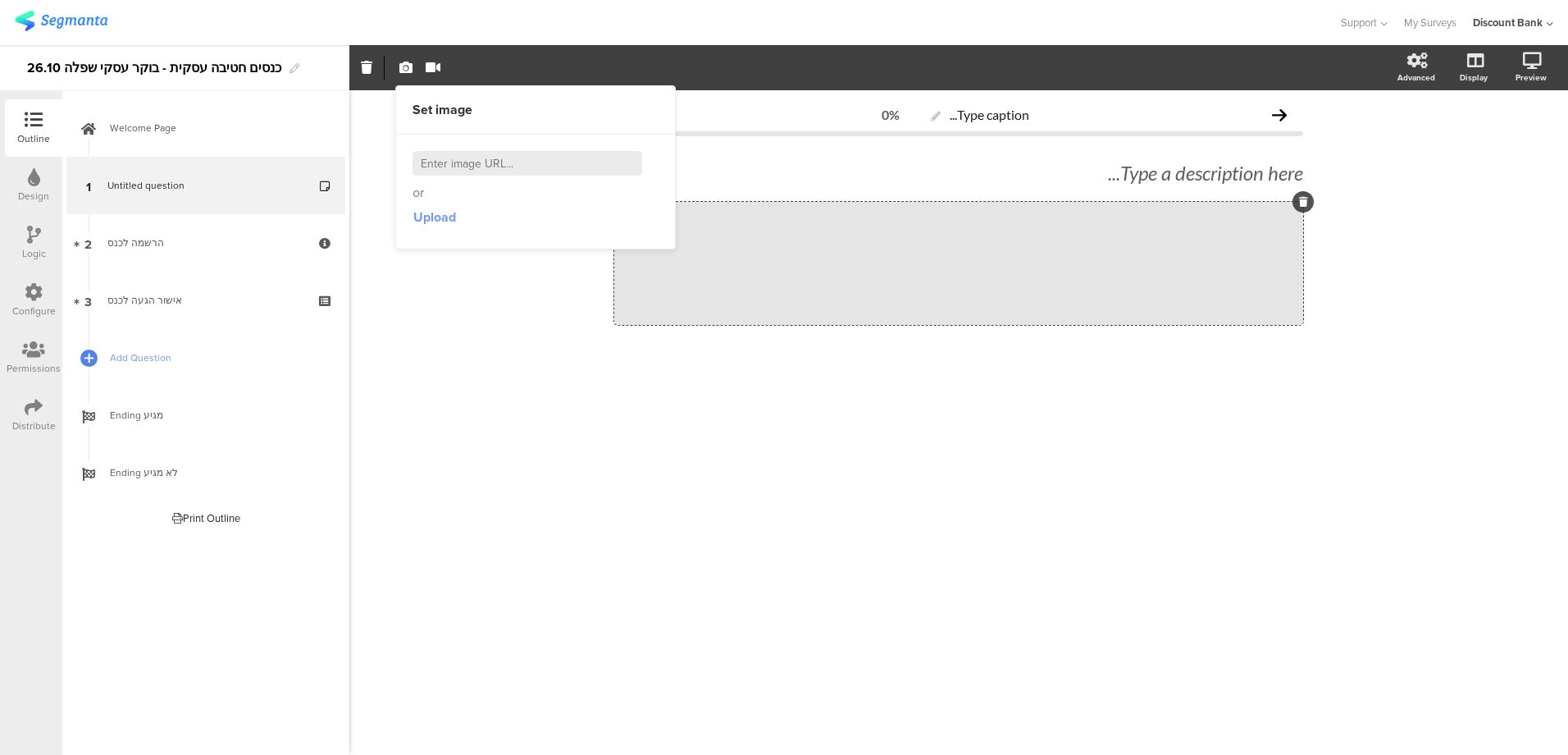
click at [429, 223] on span "Upload" at bounding box center [435, 217] width 43 height 19
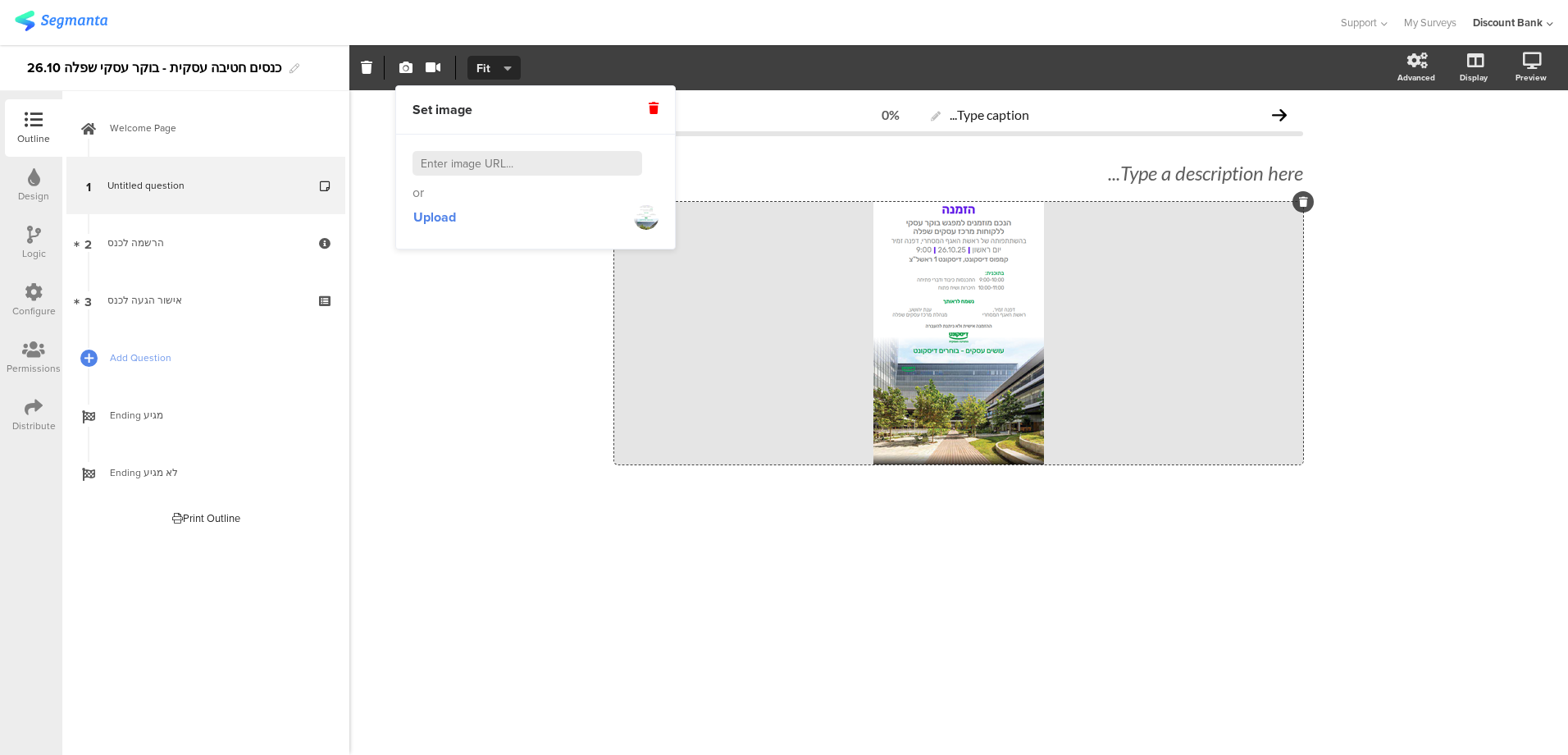
click at [505, 68] on icon "button" at bounding box center [507, 68] width 8 height 14
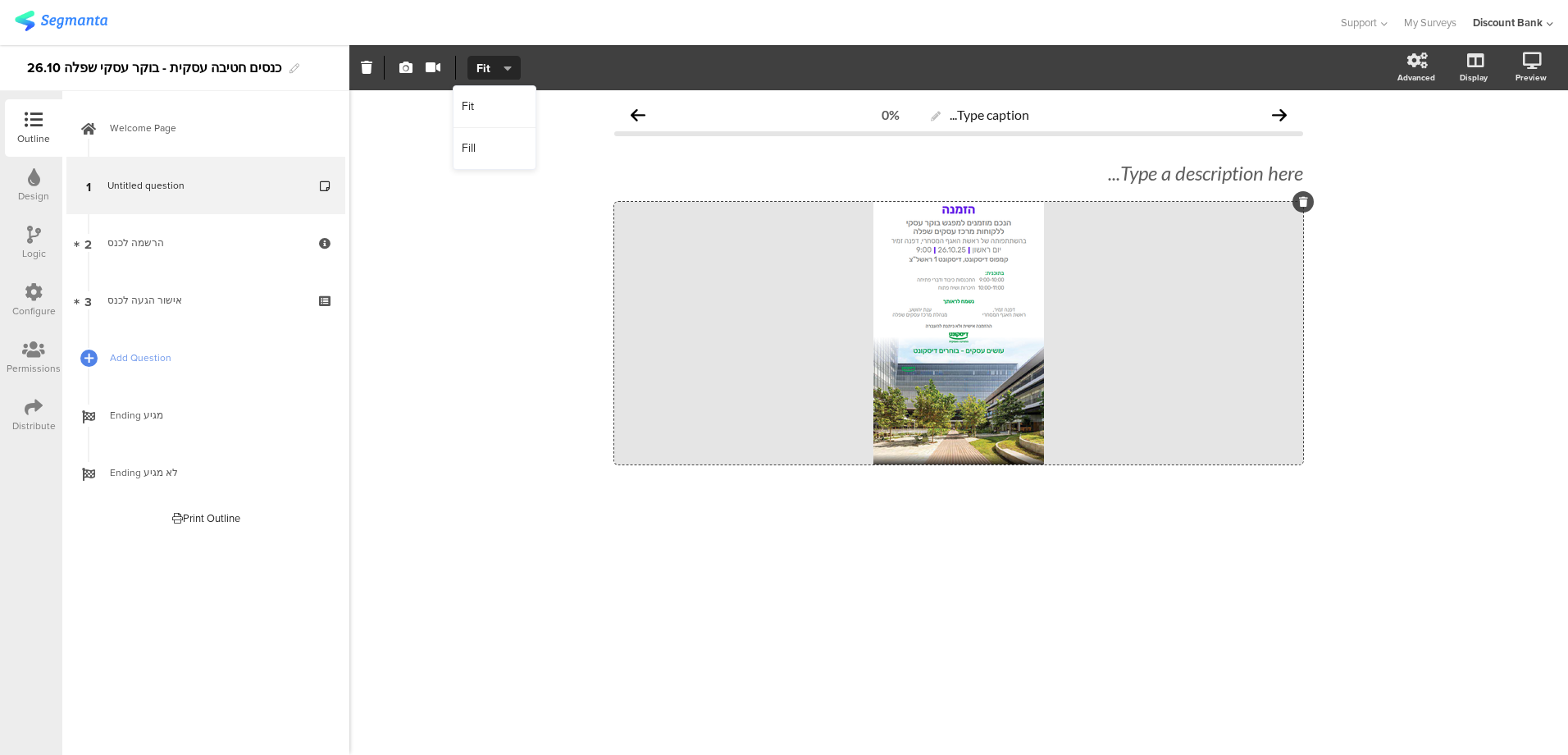
click at [489, 149] on div "Fill" at bounding box center [494, 149] width 82 height 41
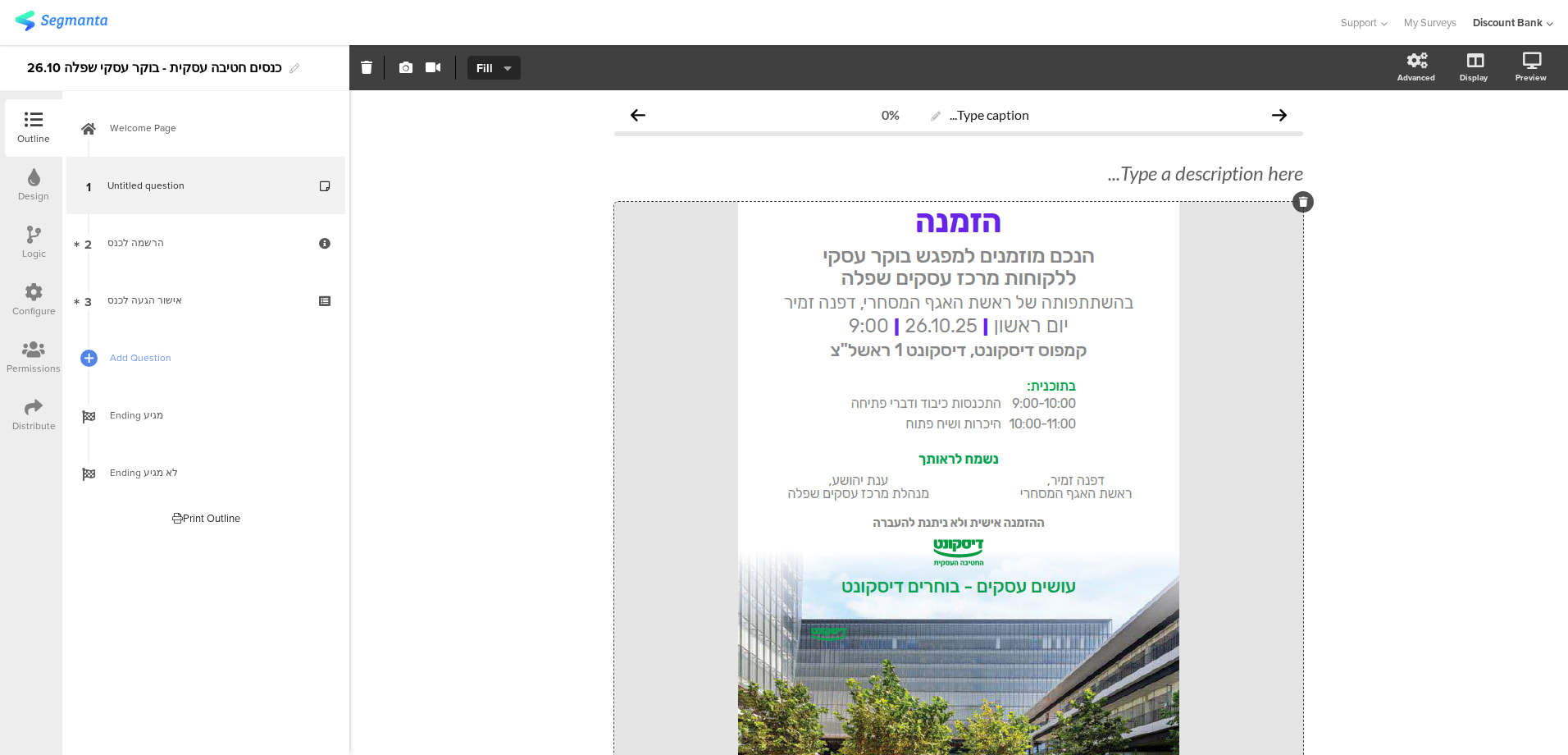
click at [498, 334] on div "Type caption... 0% Type a description here... /" at bounding box center [958, 535] width 1218 height 888
click at [1504, 152] on icon at bounding box center [1511, 147] width 14 height 20
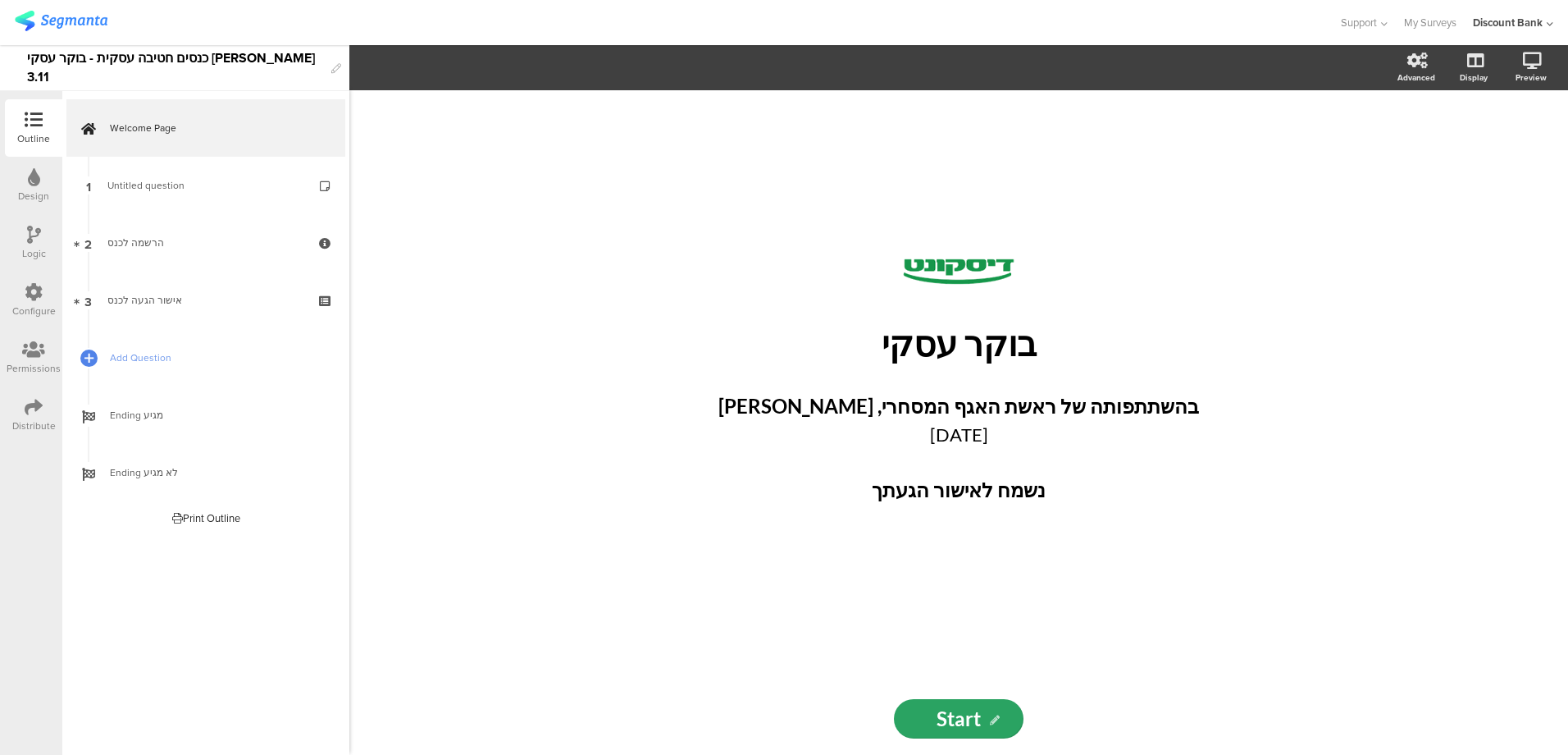
click at [220, 207] on link "1 Untitled question" at bounding box center [206, 186] width 279 height 57
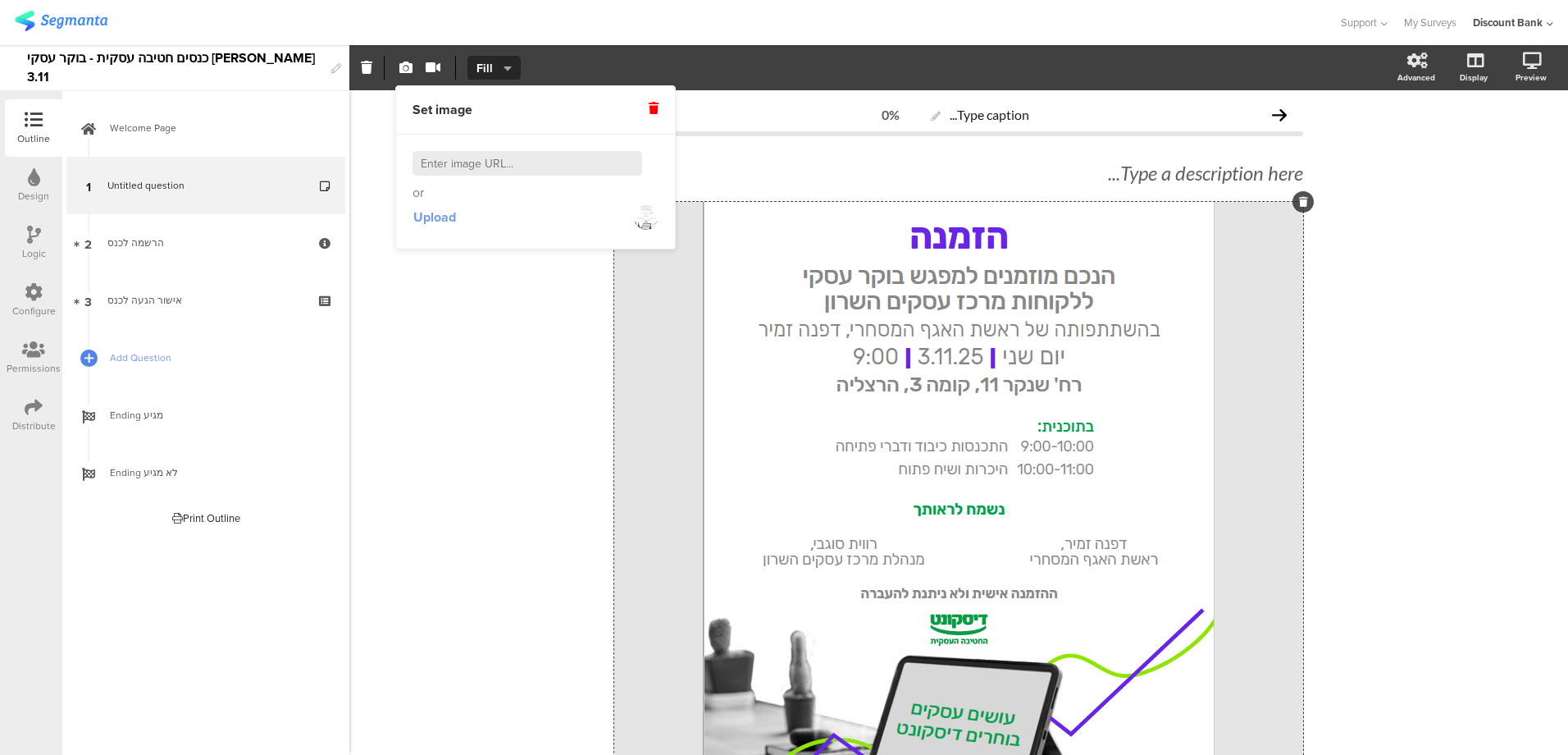
click at [443, 221] on span "Upload" at bounding box center [435, 217] width 43 height 19
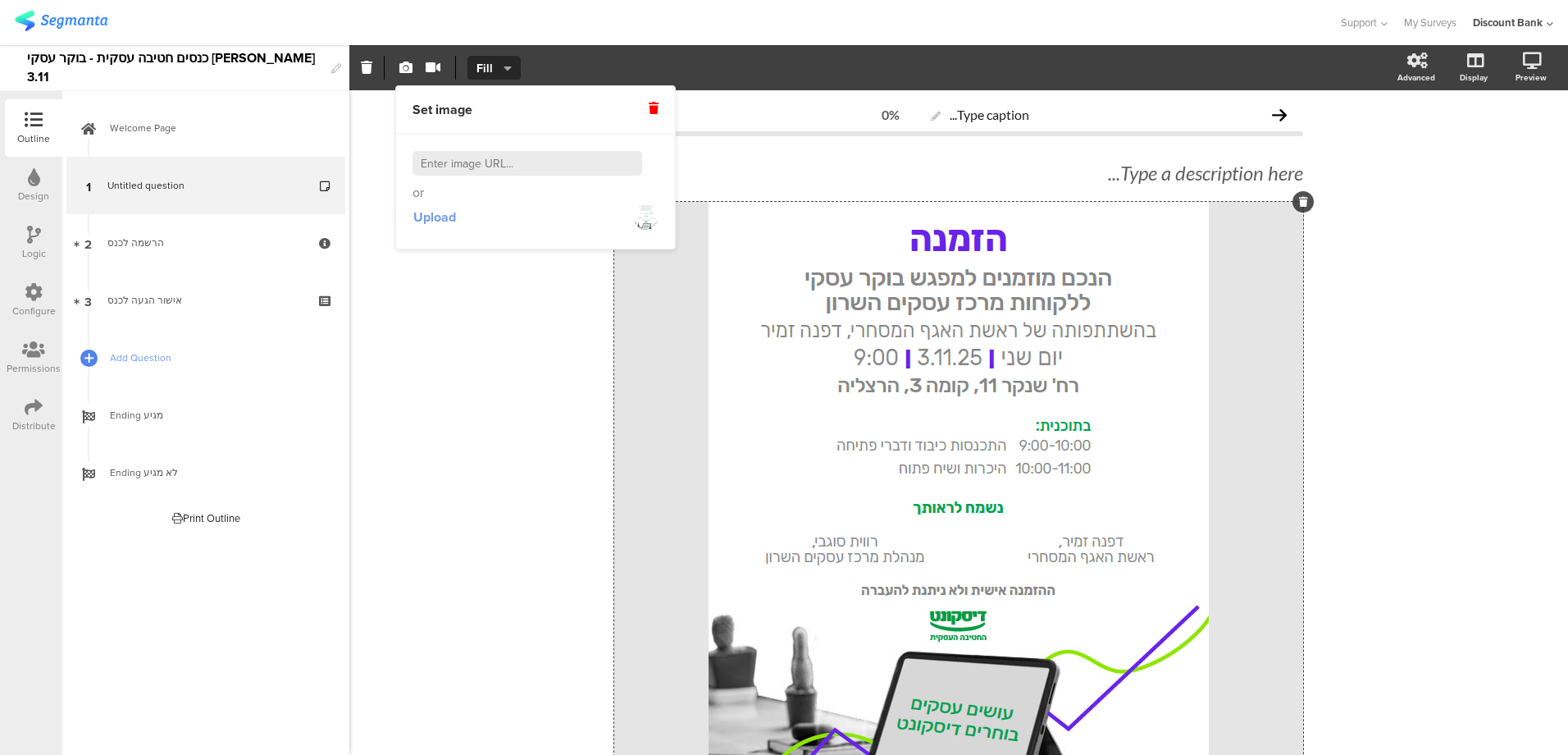
click at [443, 220] on span "Upload" at bounding box center [435, 217] width 43 height 19
click at [479, 452] on div "Type caption... 0% Type a description here... /" at bounding box center [958, 529] width 1218 height 877
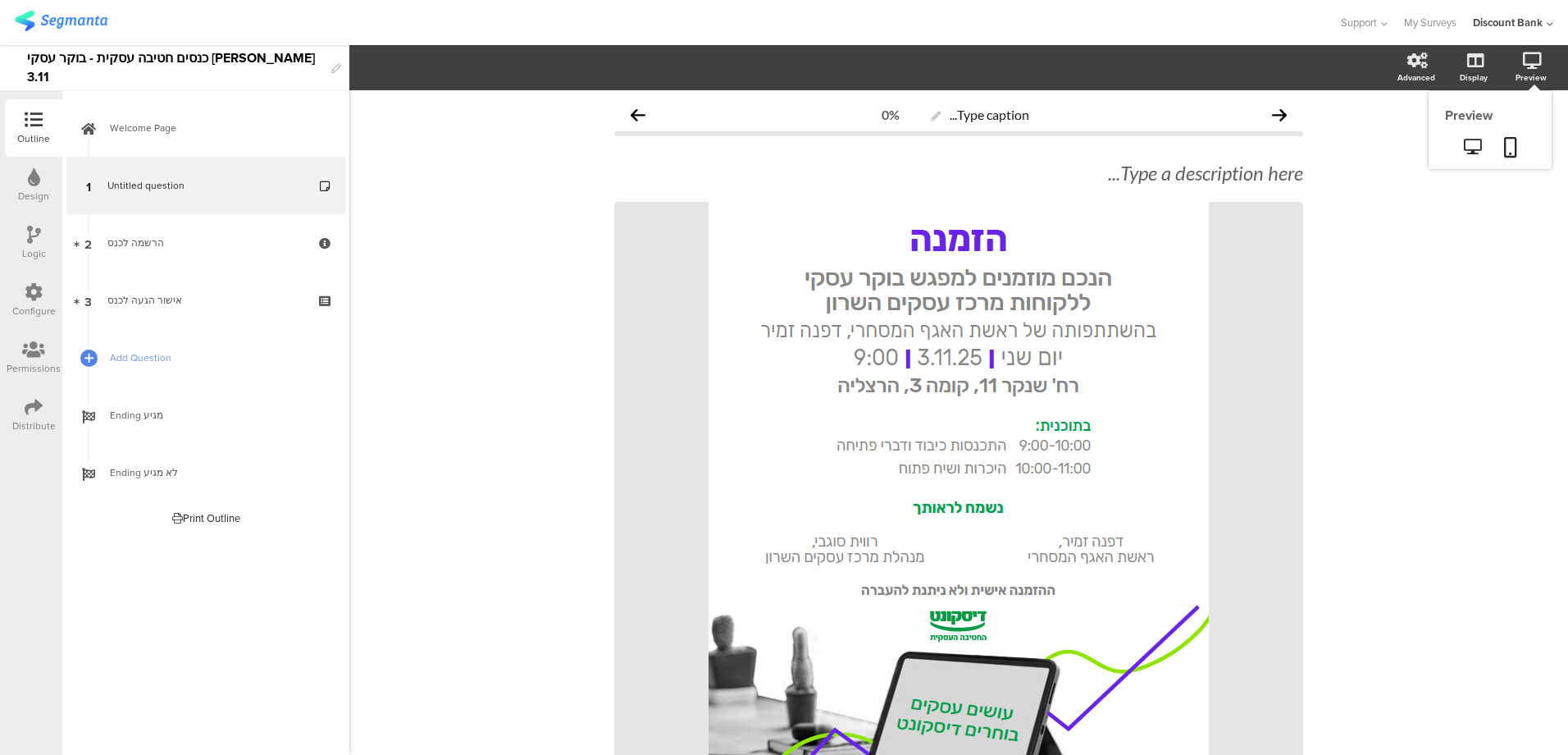
click at [1516, 80] on div "Preview" at bounding box center [1531, 78] width 31 height 13
click at [1503, 137] on link at bounding box center [1511, 148] width 36 height 31
